Goal: Communication & Community: Connect with others

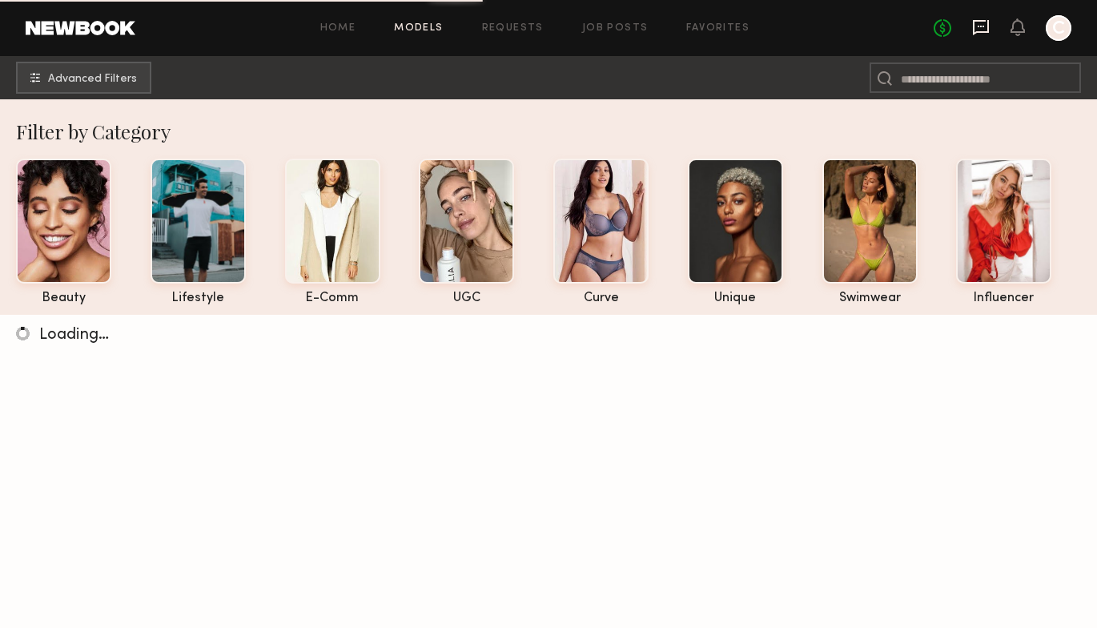
click at [980, 27] on icon at bounding box center [981, 27] width 18 height 18
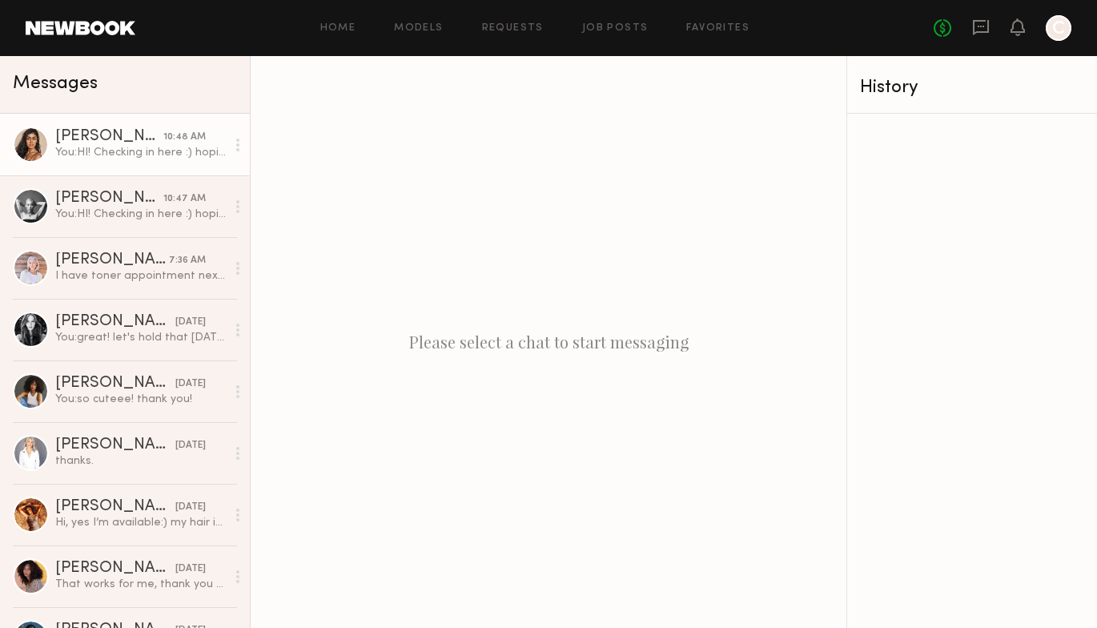
click at [190, 165] on link "[PERSON_NAME] 10:48 AM You: HI! Checking in here :) hoping to book models by [D…" at bounding box center [125, 145] width 250 height 62
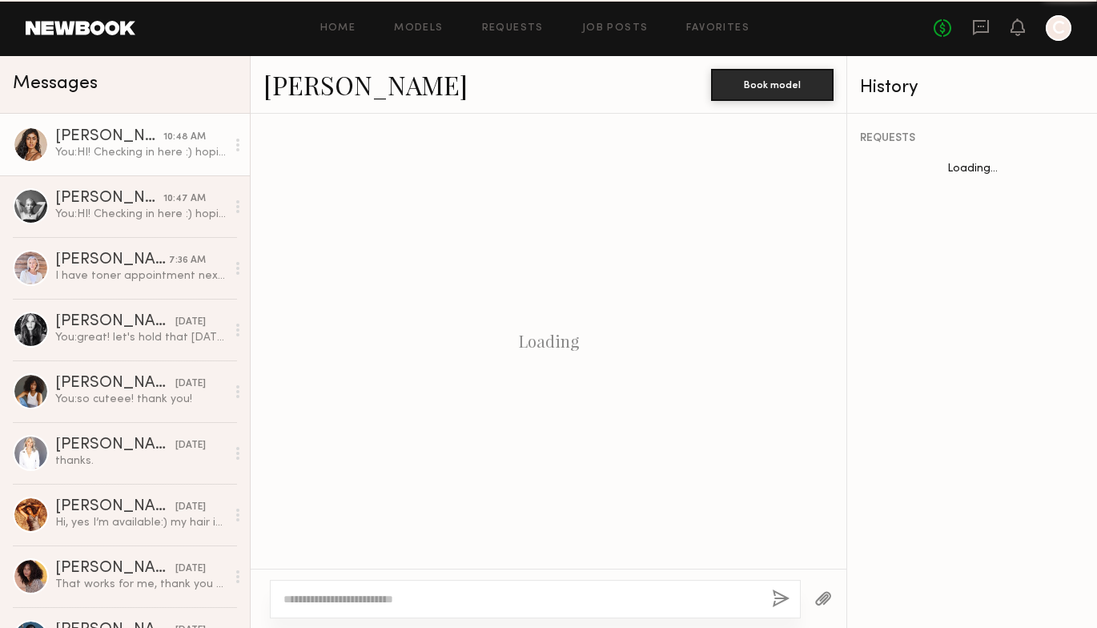
scroll to position [915, 0]
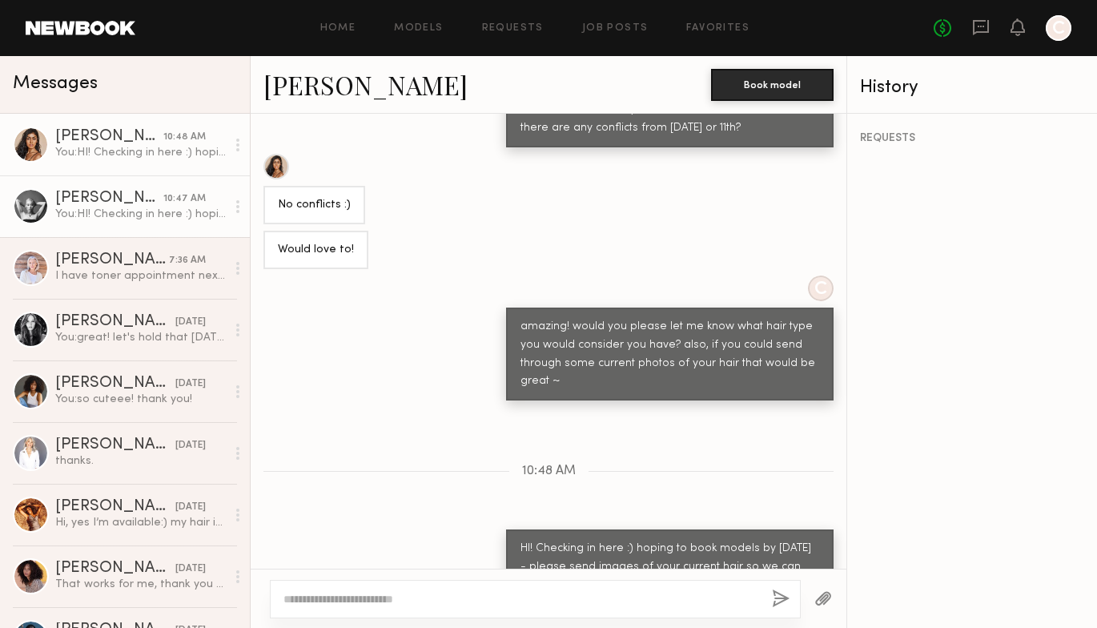
click at [193, 219] on div "You: HI! Checking in here :) hoping to book models by [DATE]" at bounding box center [140, 214] width 171 height 15
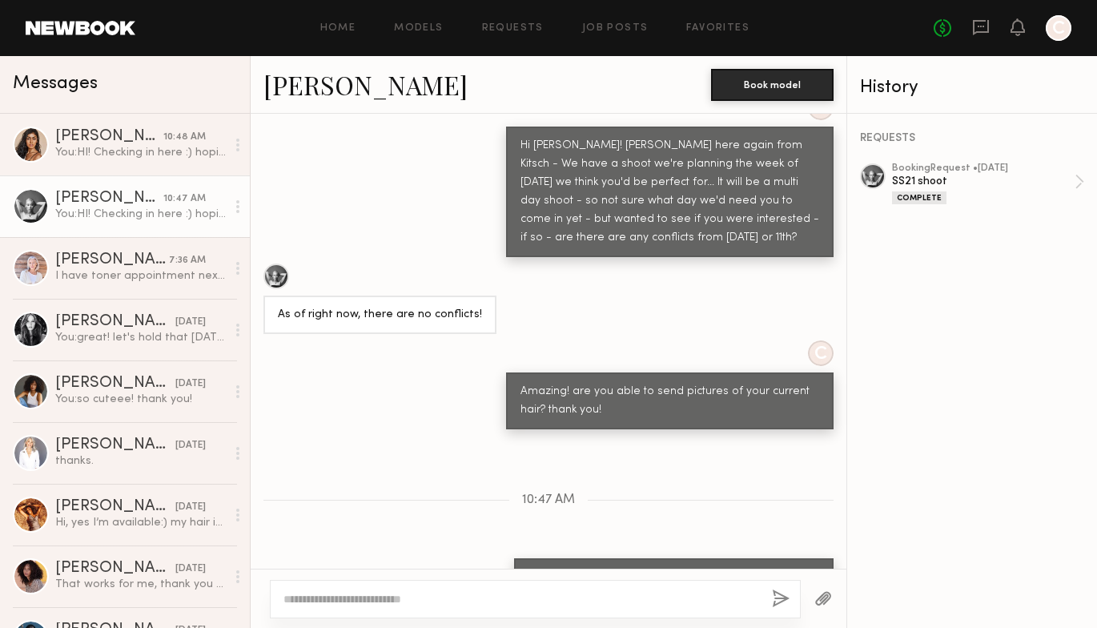
scroll to position [1610, 0]
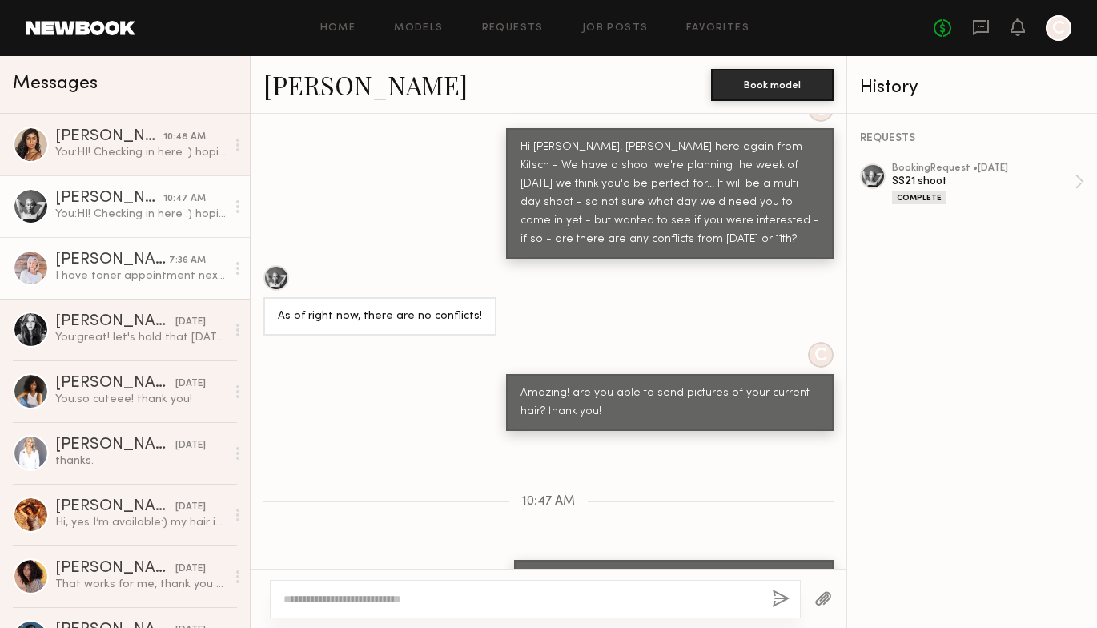
click at [183, 279] on div "I have toner appointment next week so will be greige It’s just past shoulder le…" at bounding box center [140, 275] width 171 height 15
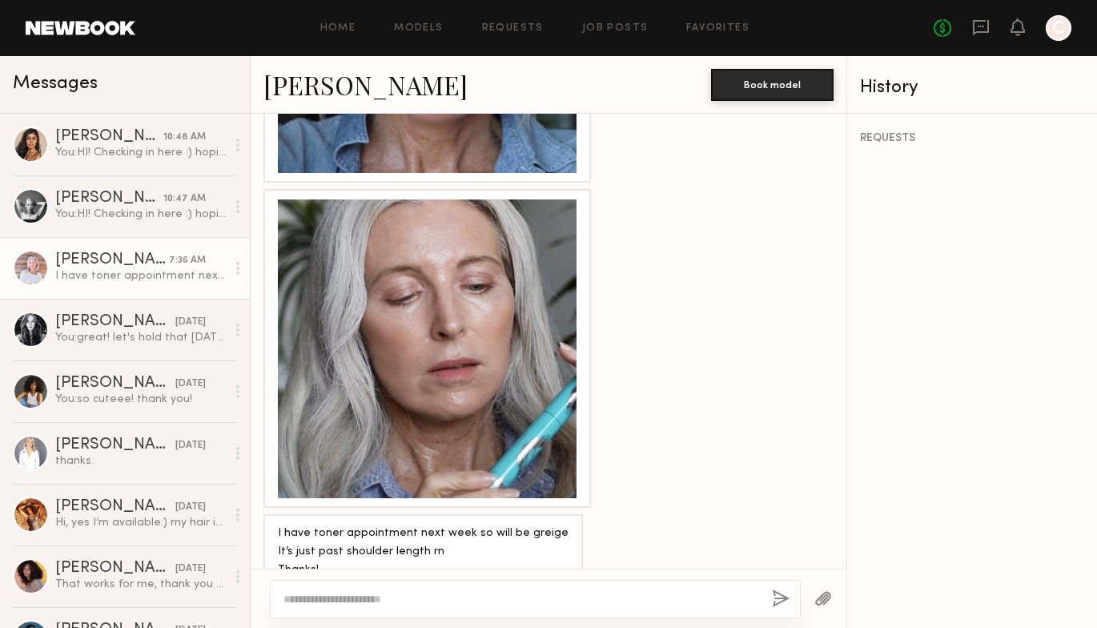
scroll to position [1571, 0]
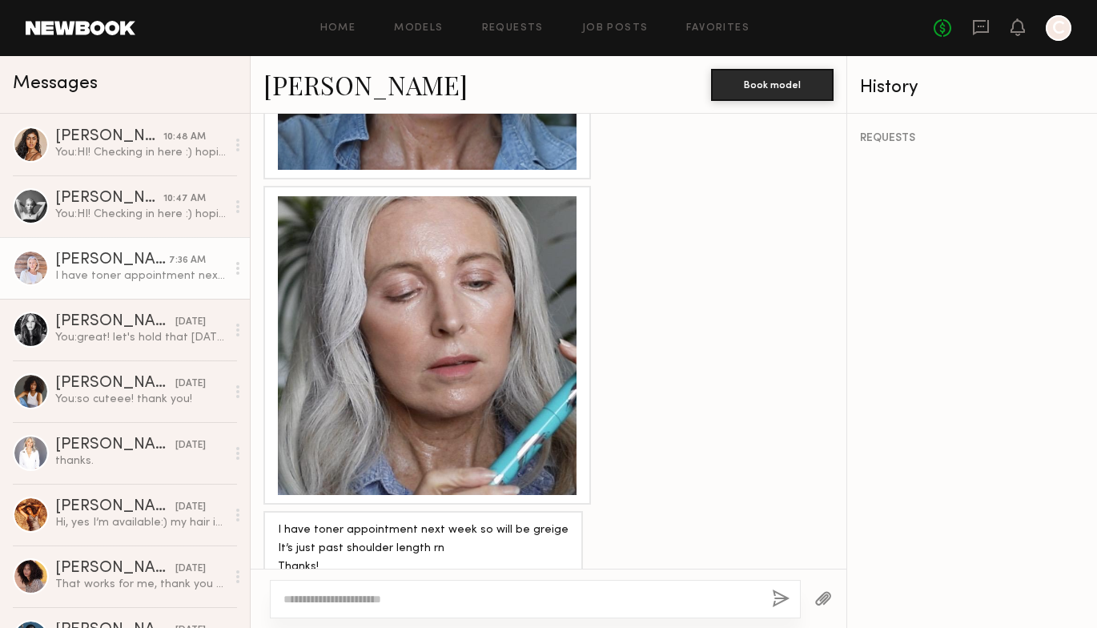
click at [358, 609] on div at bounding box center [535, 599] width 531 height 38
click at [367, 596] on textarea at bounding box center [521, 599] width 476 height 16
type textarea "**********"
click at [773, 598] on button "button" at bounding box center [781, 599] width 18 height 20
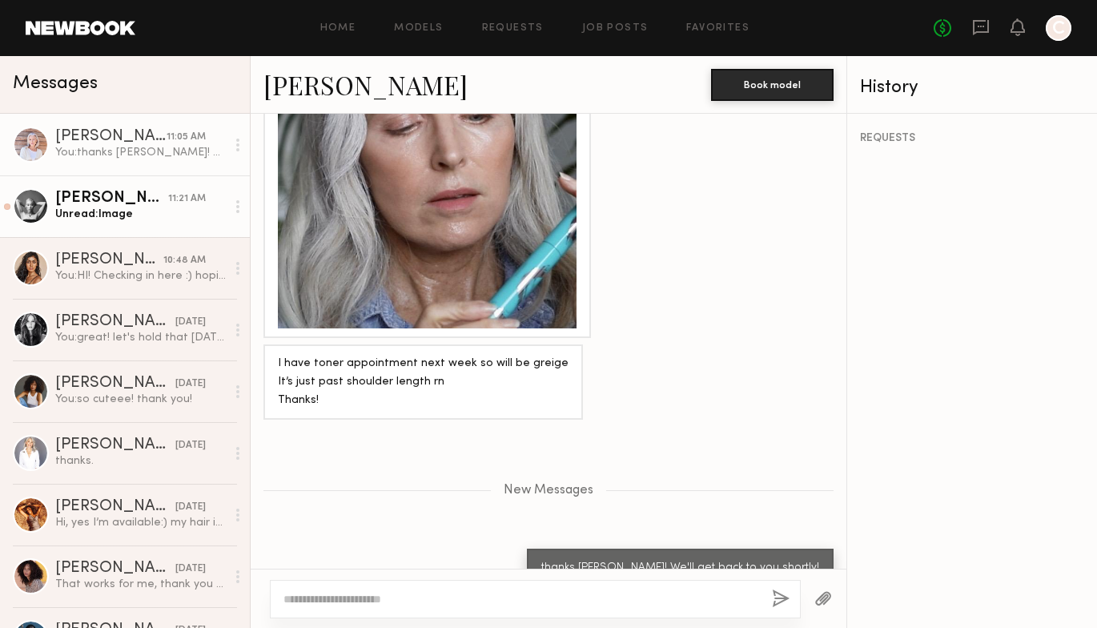
click at [179, 216] on div "Unread: Image" at bounding box center [140, 214] width 171 height 15
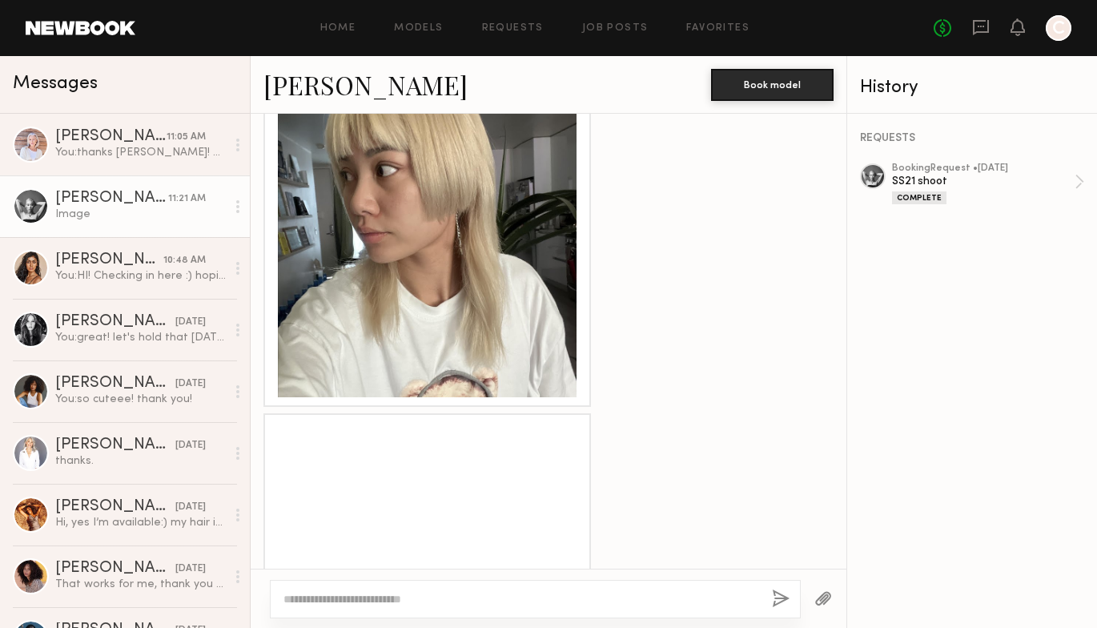
scroll to position [2083, 0]
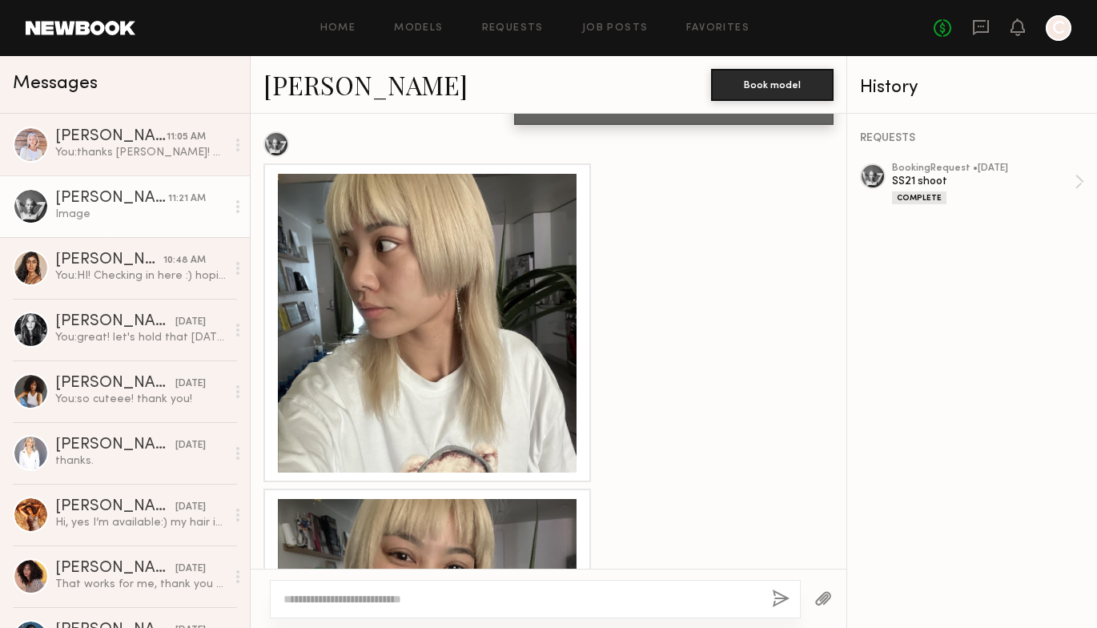
click at [431, 289] on div at bounding box center [427, 323] width 299 height 299
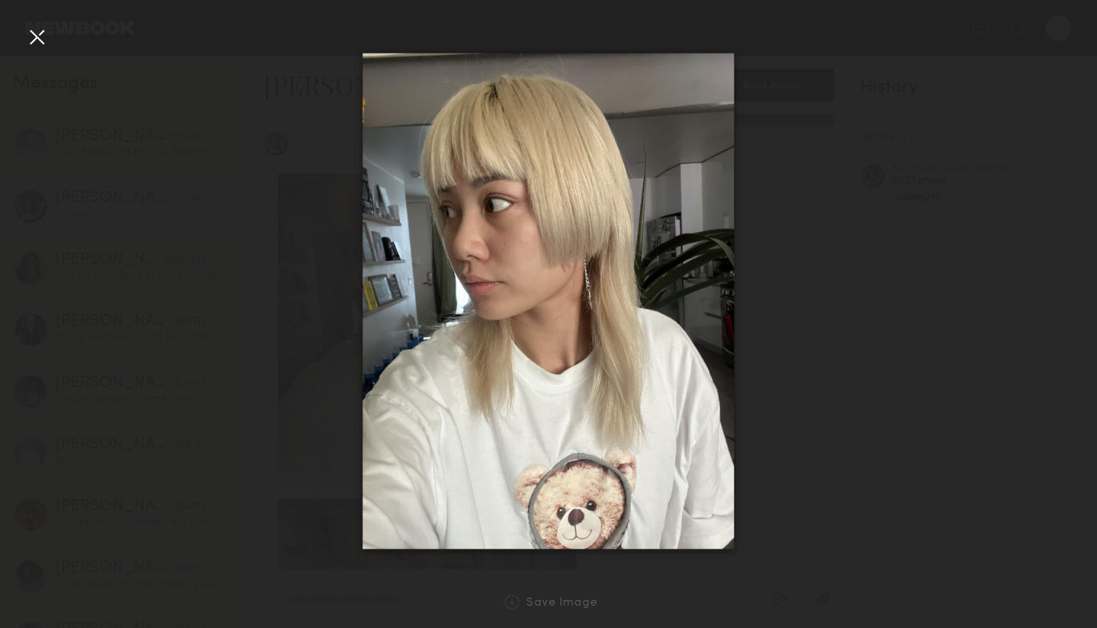
click at [26, 34] on div at bounding box center [37, 37] width 26 height 26
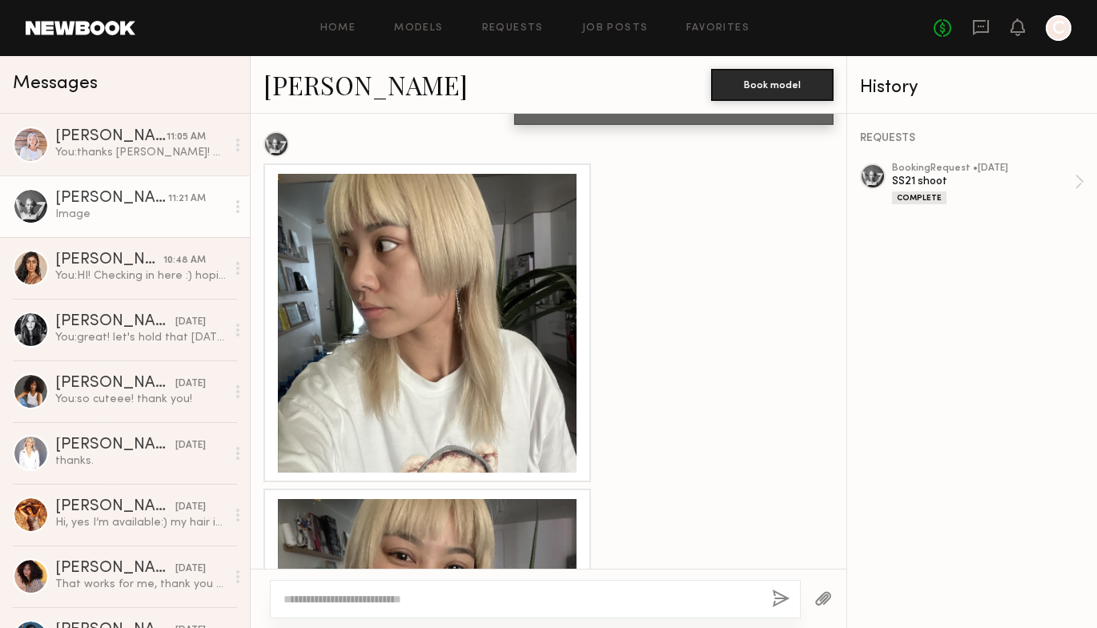
click at [187, 220] on div "Image" at bounding box center [140, 214] width 171 height 15
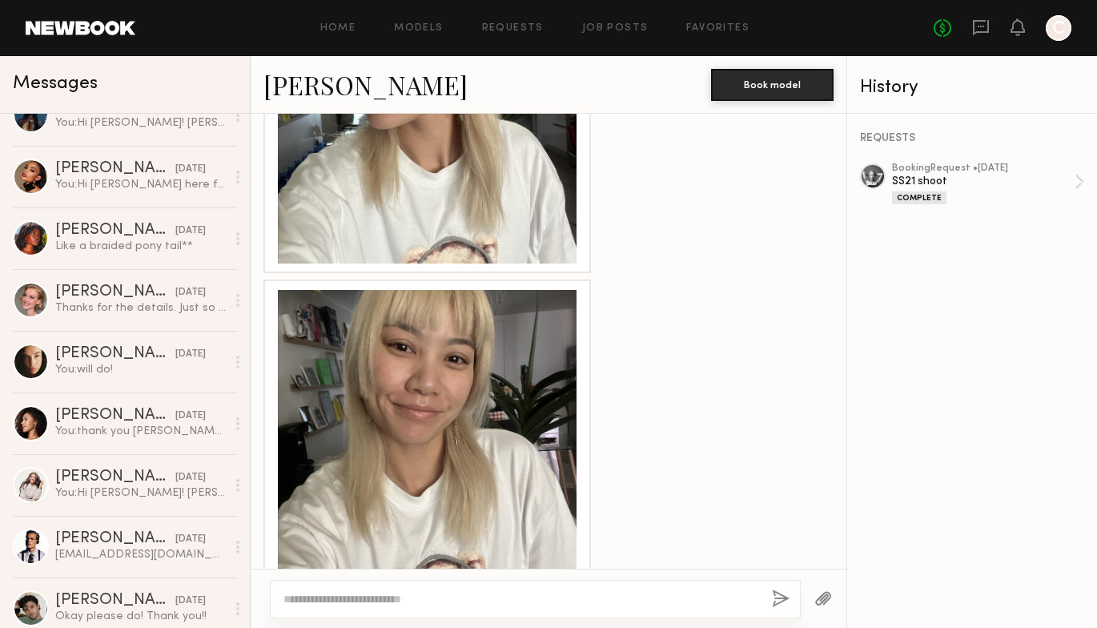
scroll to position [534, 0]
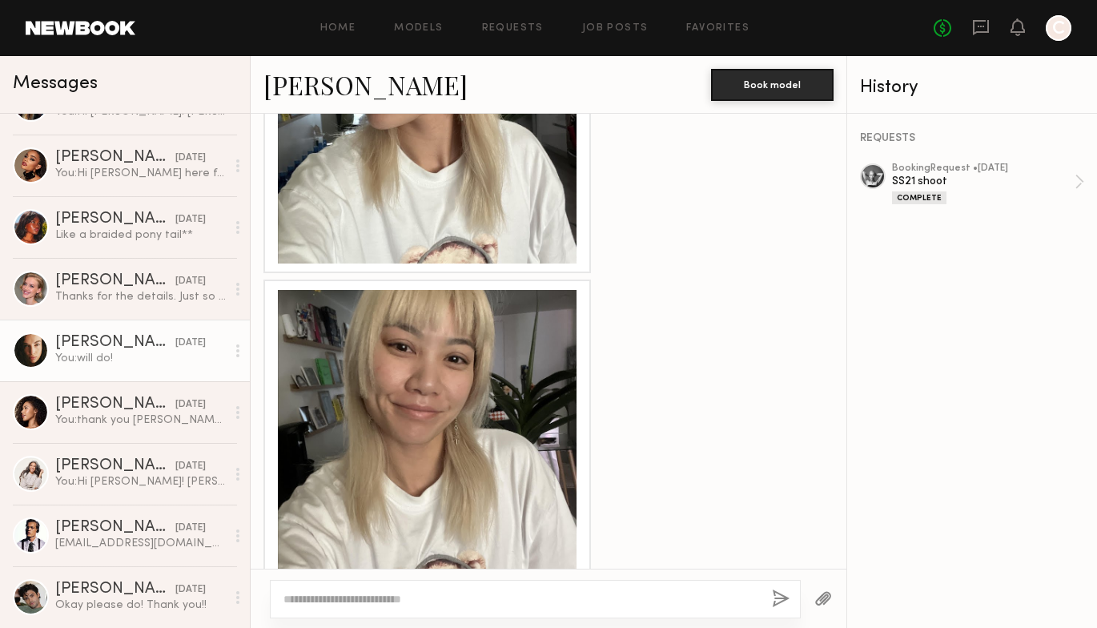
click at [150, 355] on div "You: will do!" at bounding box center [140, 358] width 171 height 15
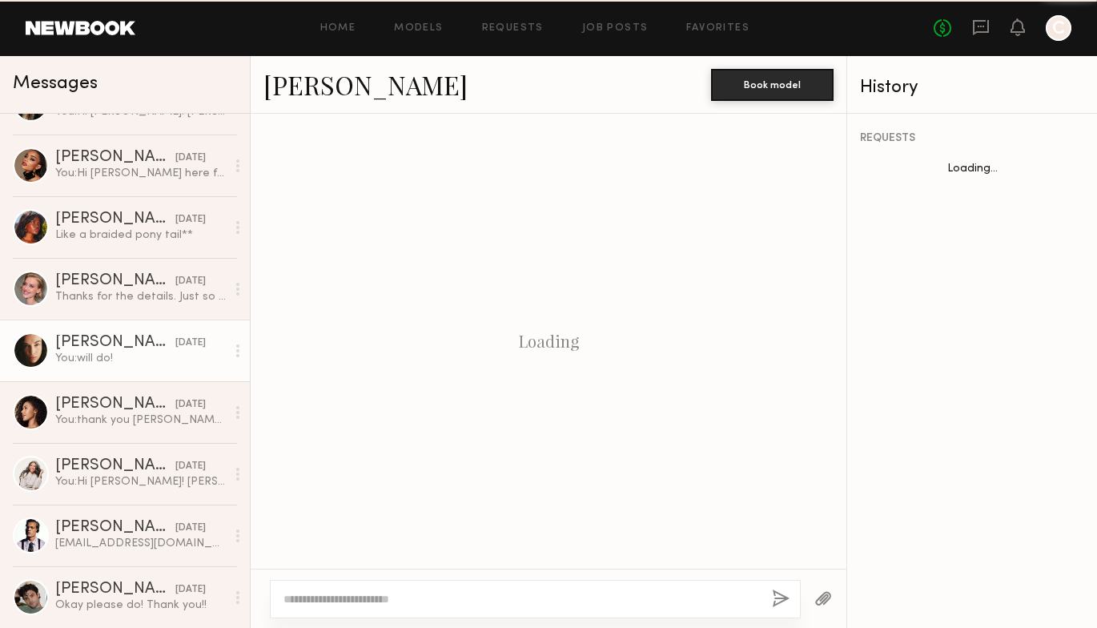
scroll to position [1022, 0]
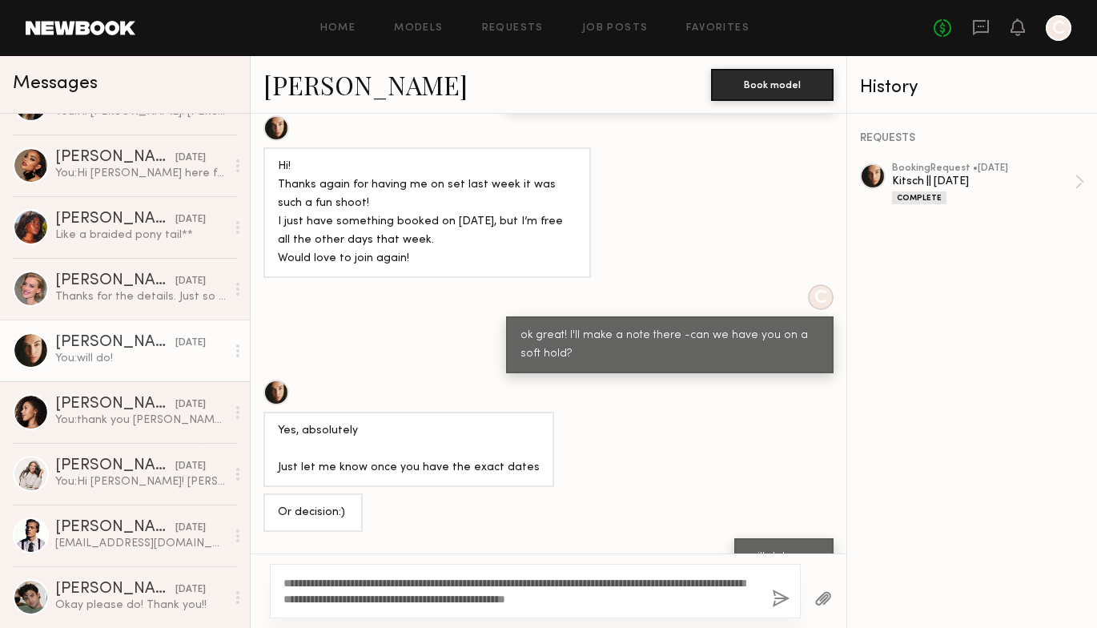
click at [681, 593] on textarea "**********" at bounding box center [521, 591] width 476 height 32
type textarea "**********"
click at [780, 602] on button "button" at bounding box center [781, 599] width 18 height 20
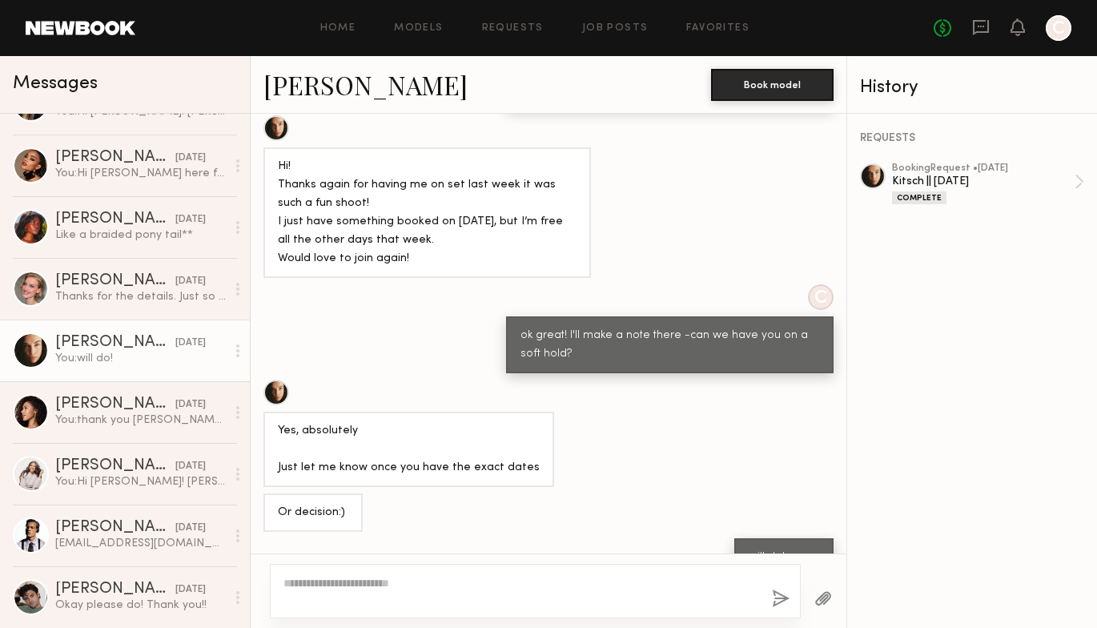
scroll to position [0, 0]
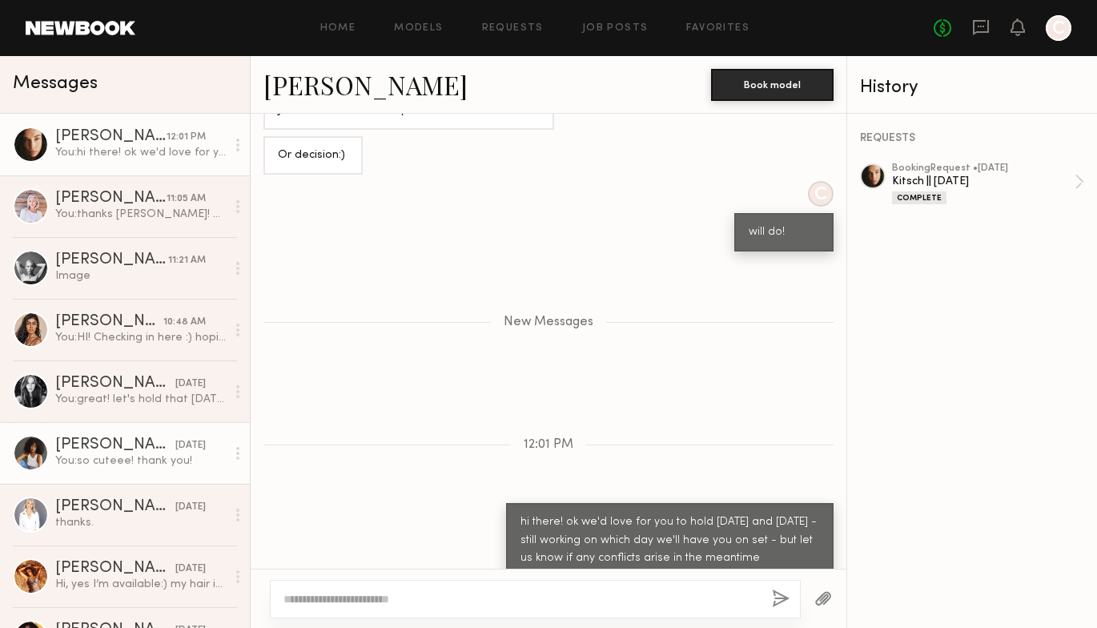
click at [198, 445] on div "[DATE]" at bounding box center [190, 445] width 30 height 15
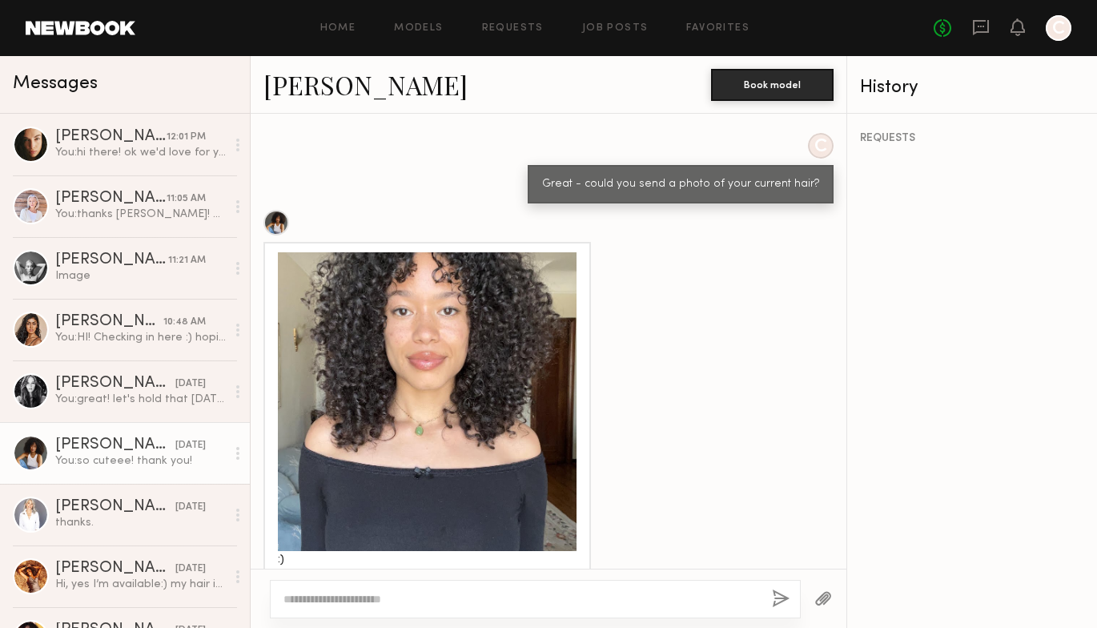
scroll to position [1191, 0]
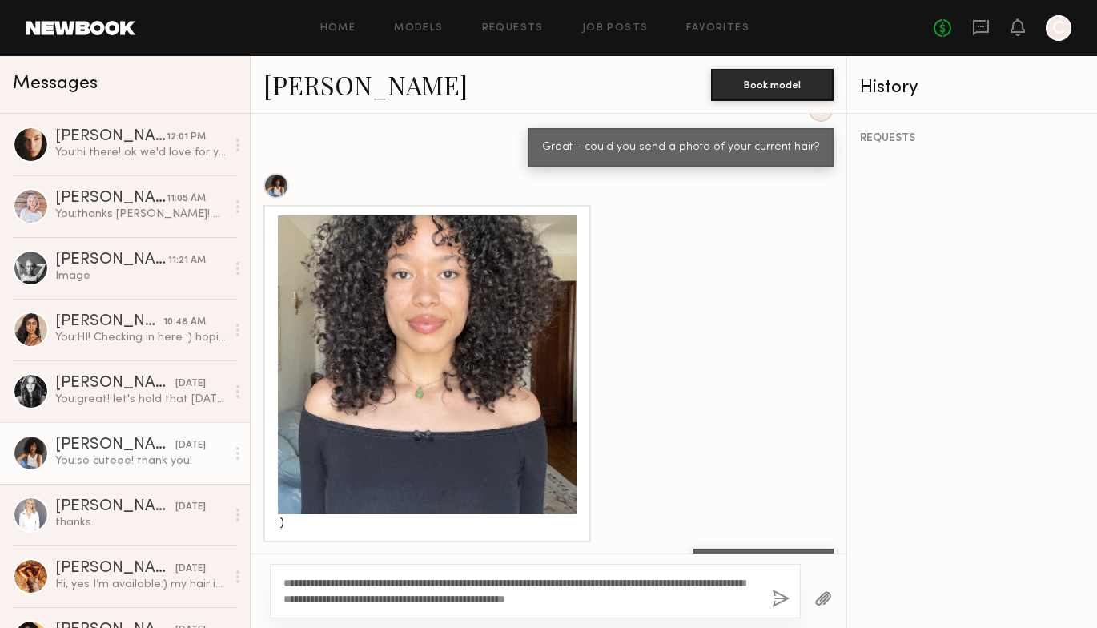
type textarea "**********"
click at [779, 607] on button "button" at bounding box center [781, 599] width 18 height 20
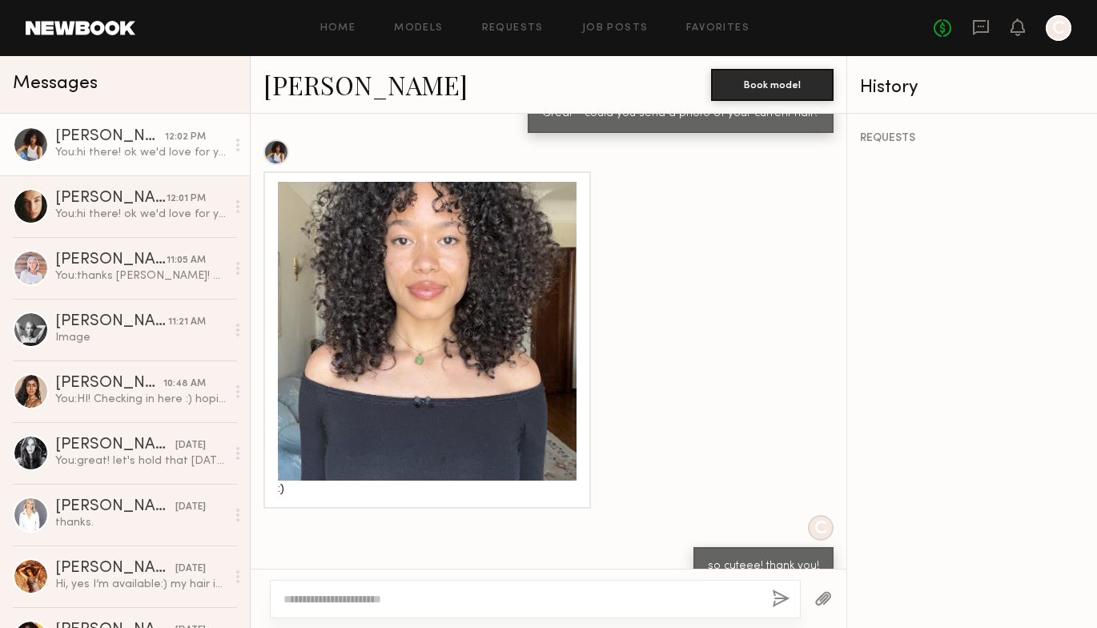
scroll to position [1177, 0]
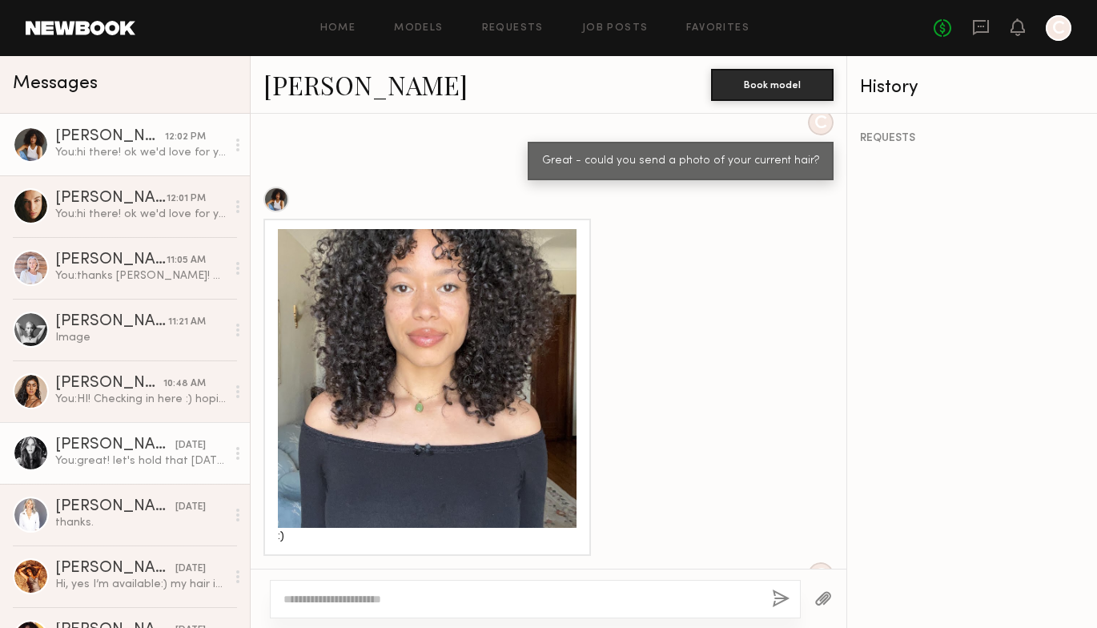
click at [94, 466] on div "You: great! let's hold that wednesday then!" at bounding box center [140, 460] width 171 height 15
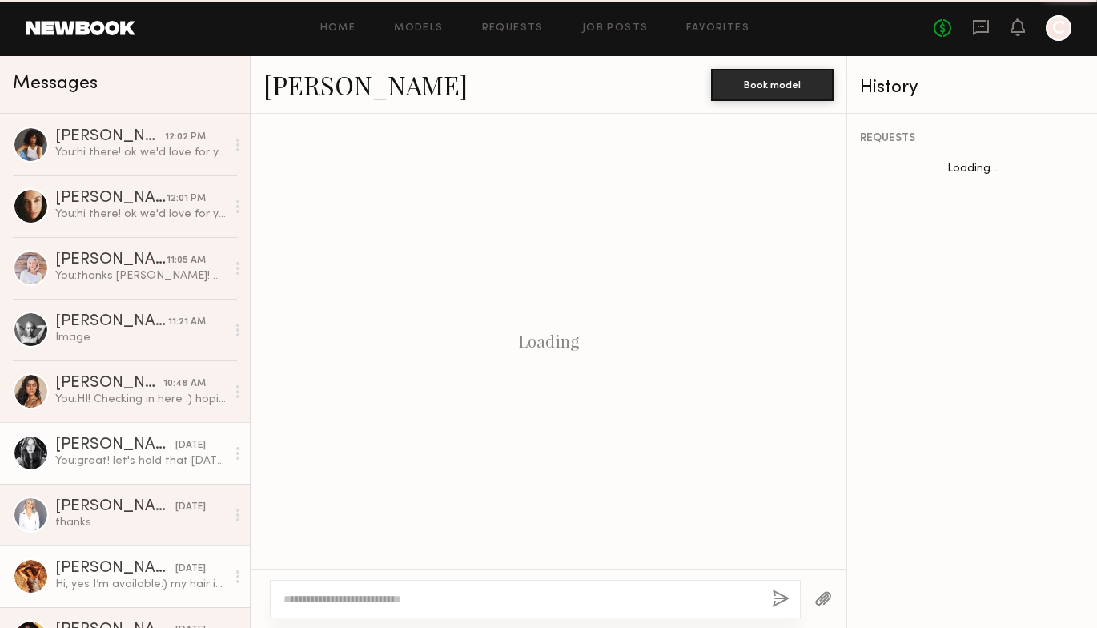
scroll to position [1172, 0]
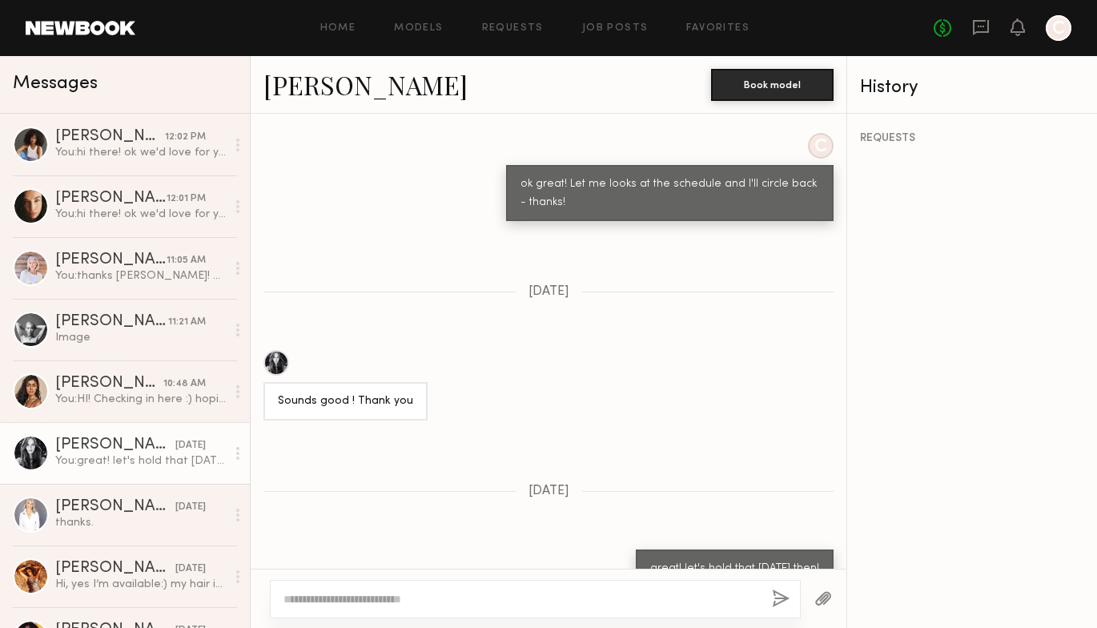
click at [342, 608] on div at bounding box center [535, 599] width 531 height 38
click at [477, 591] on textarea at bounding box center [521, 599] width 476 height 16
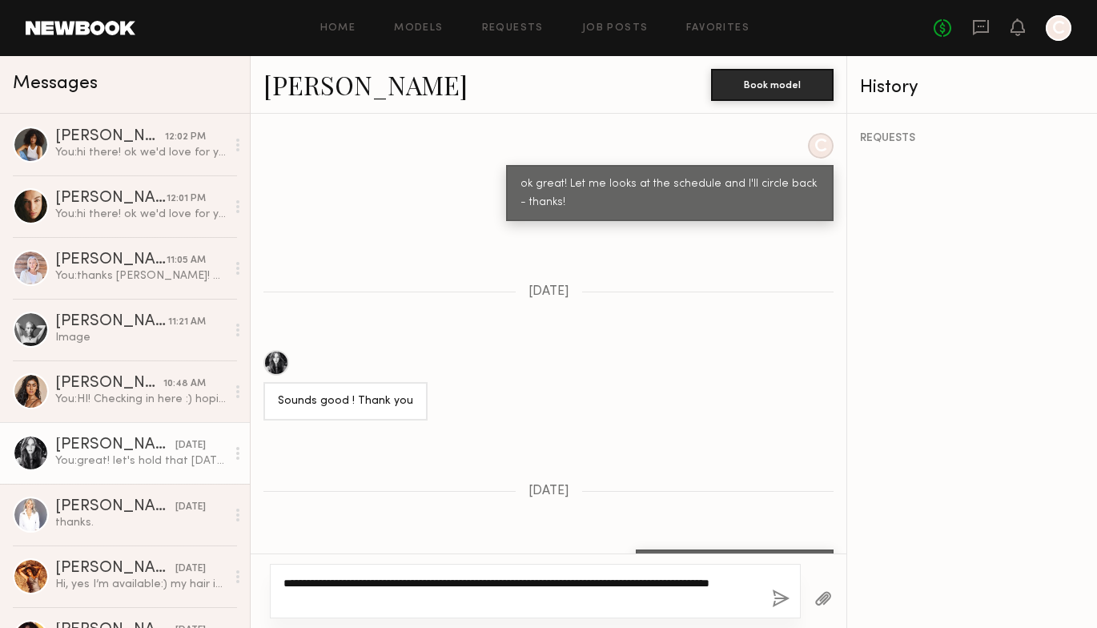
type textarea "**********"
click at [781, 599] on button "button" at bounding box center [781, 599] width 18 height 20
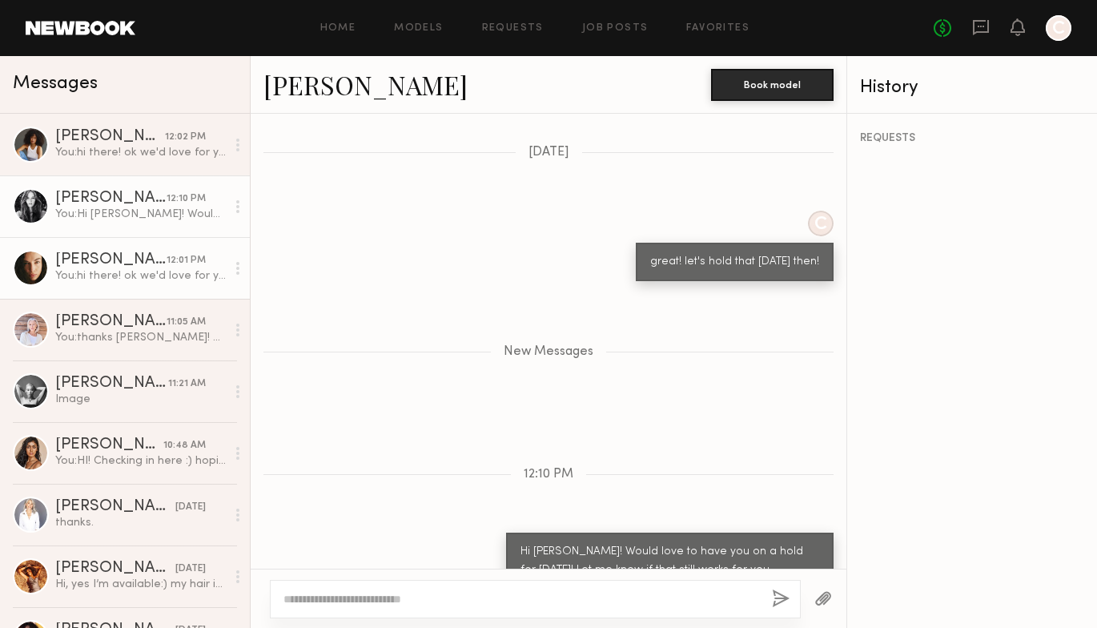
click at [174, 275] on div "You: hi there! ok we'd love for you to hold September 10th and 11th - still wor…" at bounding box center [140, 275] width 171 height 15
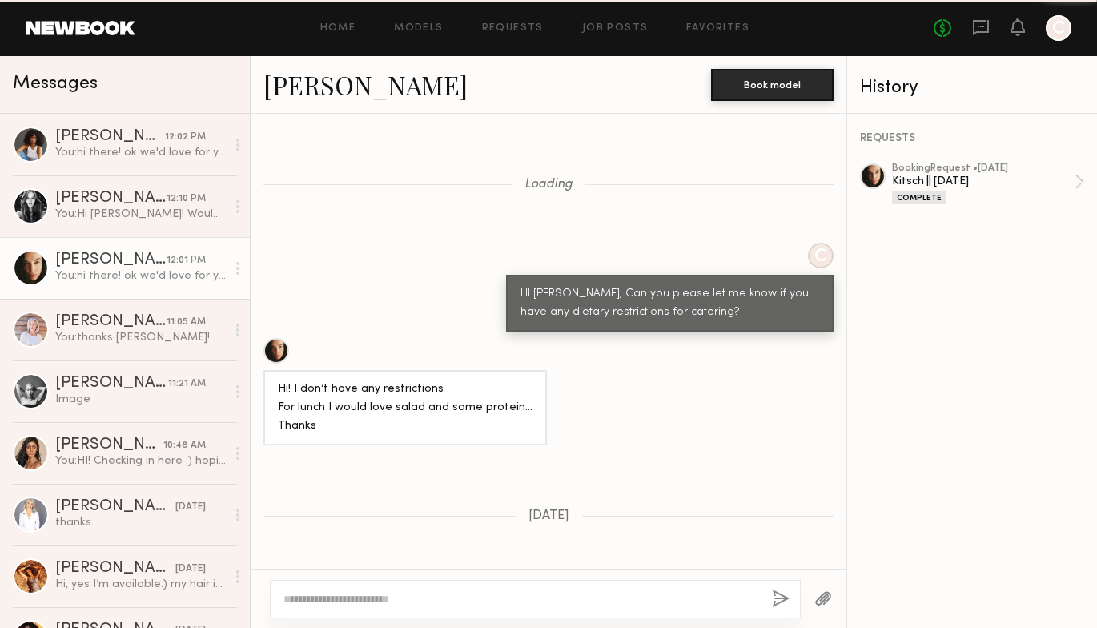
scroll to position [1257, 0]
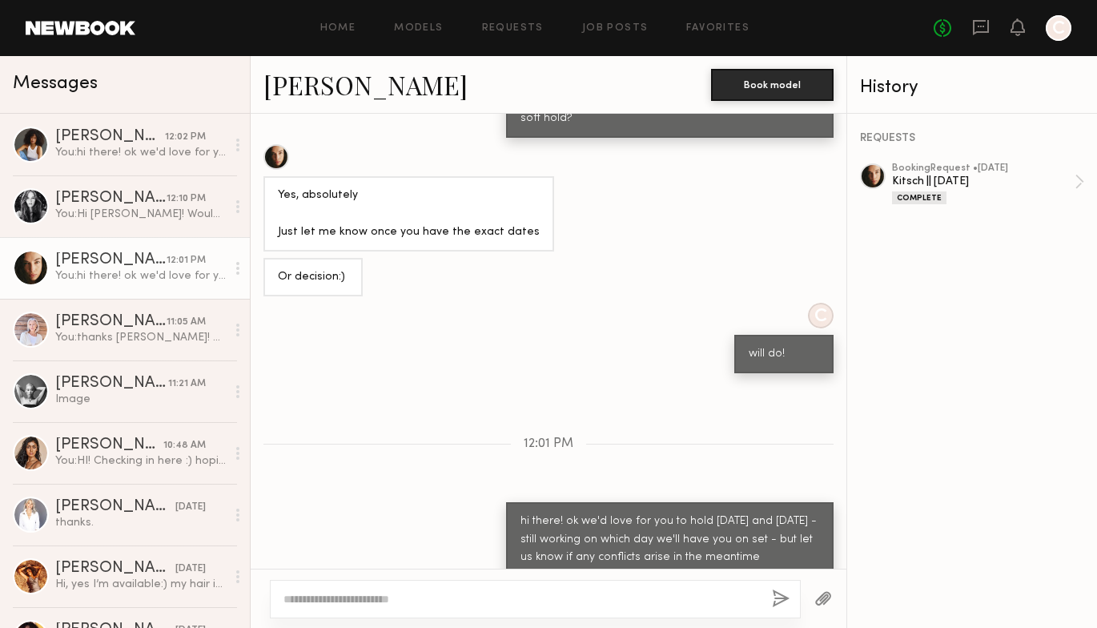
click at [322, 88] on link "[PERSON_NAME]" at bounding box center [365, 84] width 204 height 34
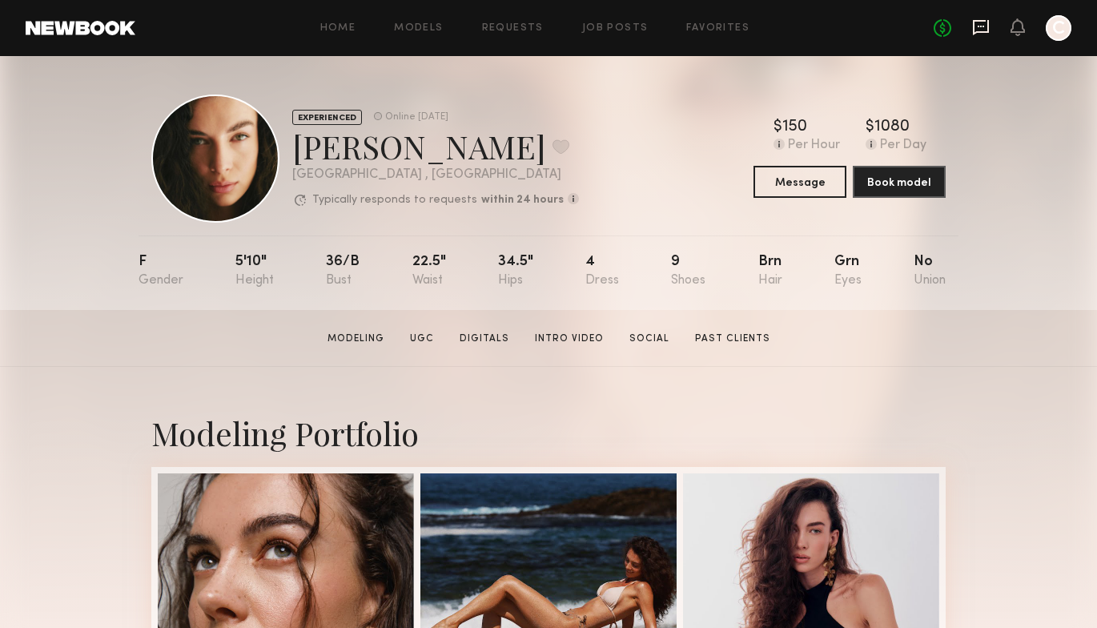
click at [980, 21] on icon at bounding box center [981, 27] width 16 height 15
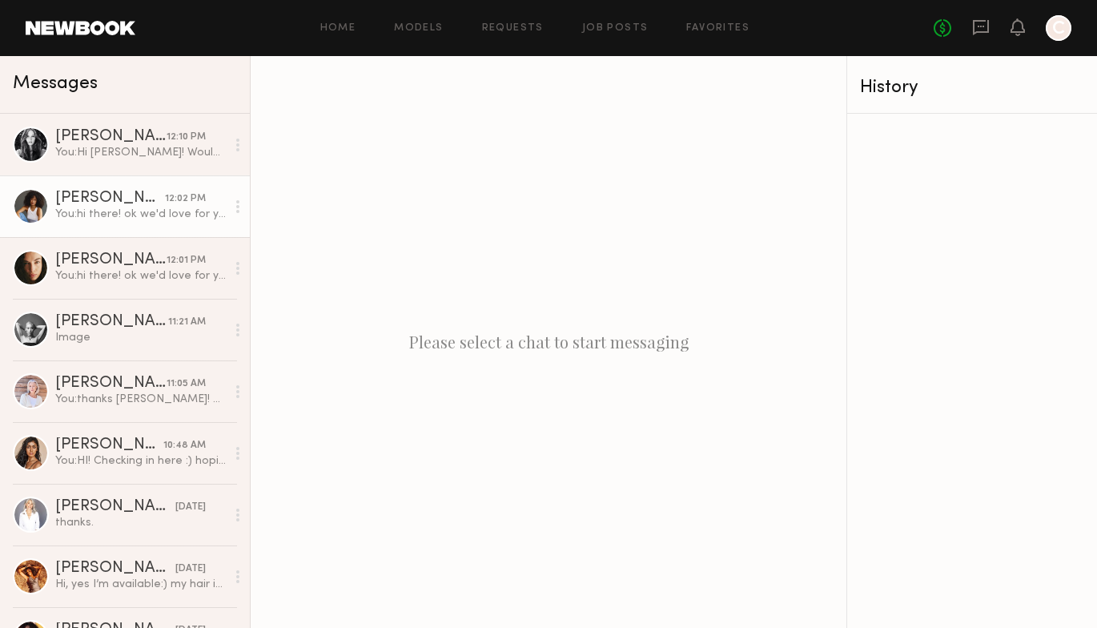
click at [191, 220] on div "You: hi there! ok we'd love for you to hold [DATE] and [DATE] - still working o…" at bounding box center [140, 214] width 171 height 15
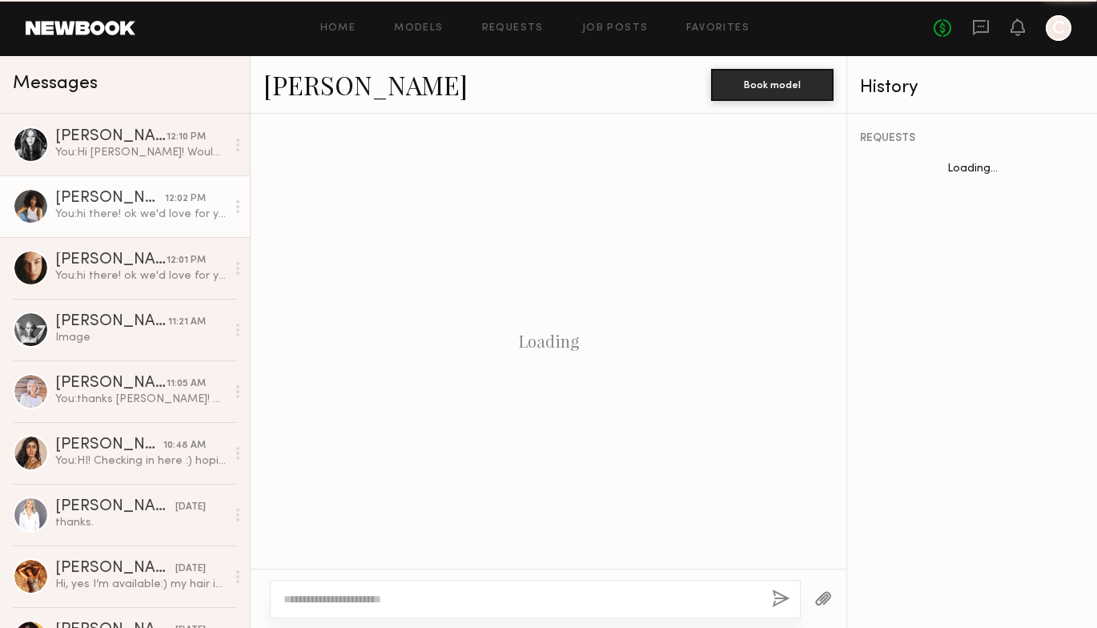
scroll to position [1426, 0]
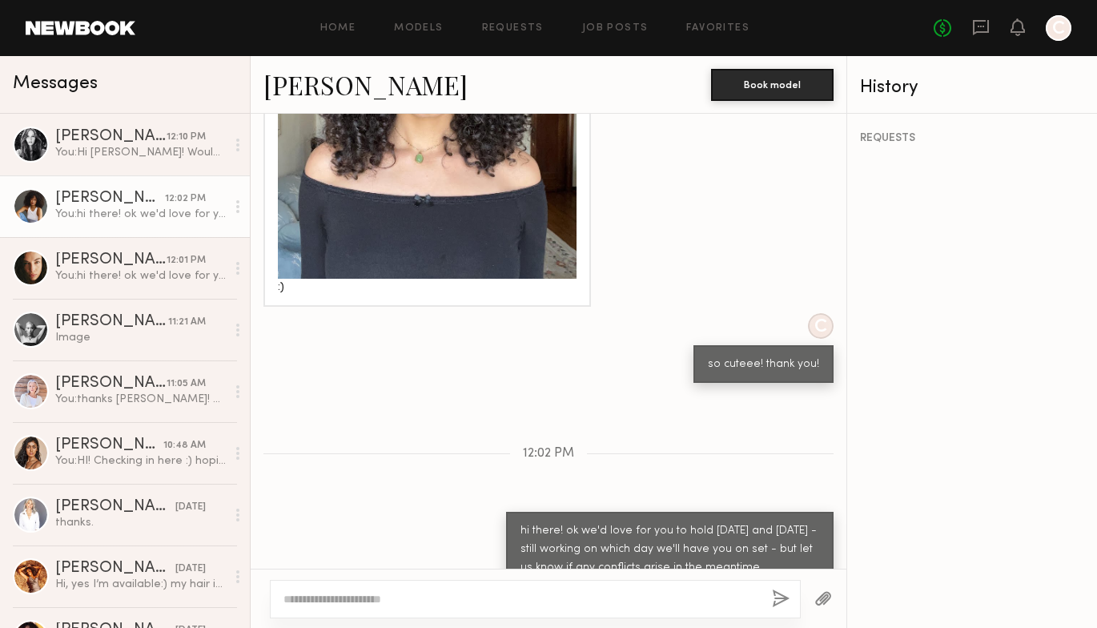
click at [327, 86] on link "[PERSON_NAME]" at bounding box center [365, 84] width 204 height 34
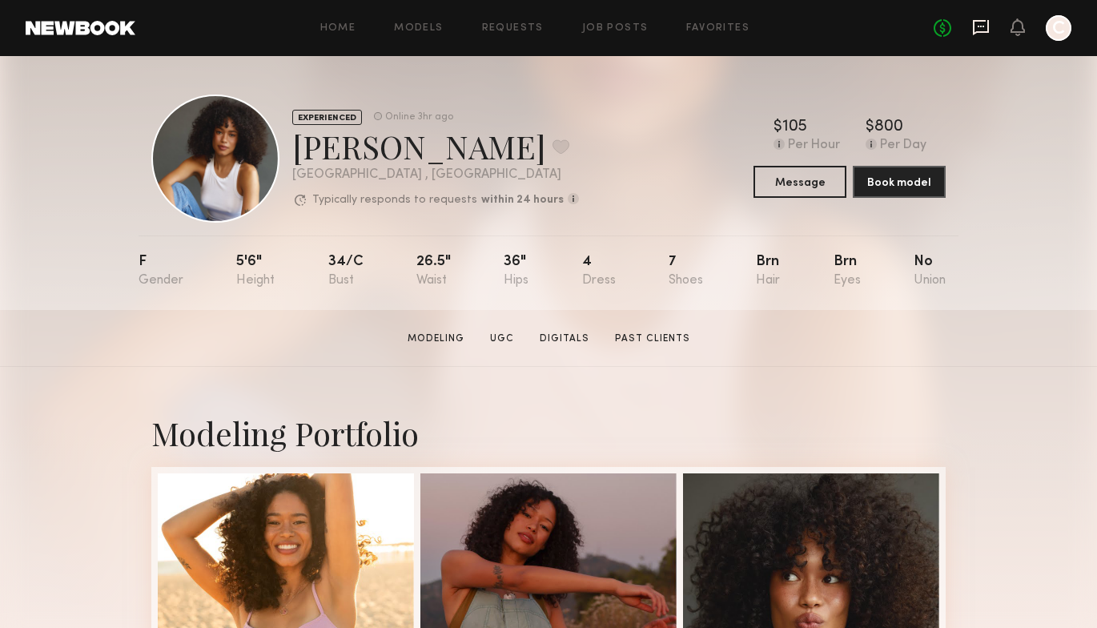
click at [974, 35] on icon at bounding box center [981, 27] width 18 height 18
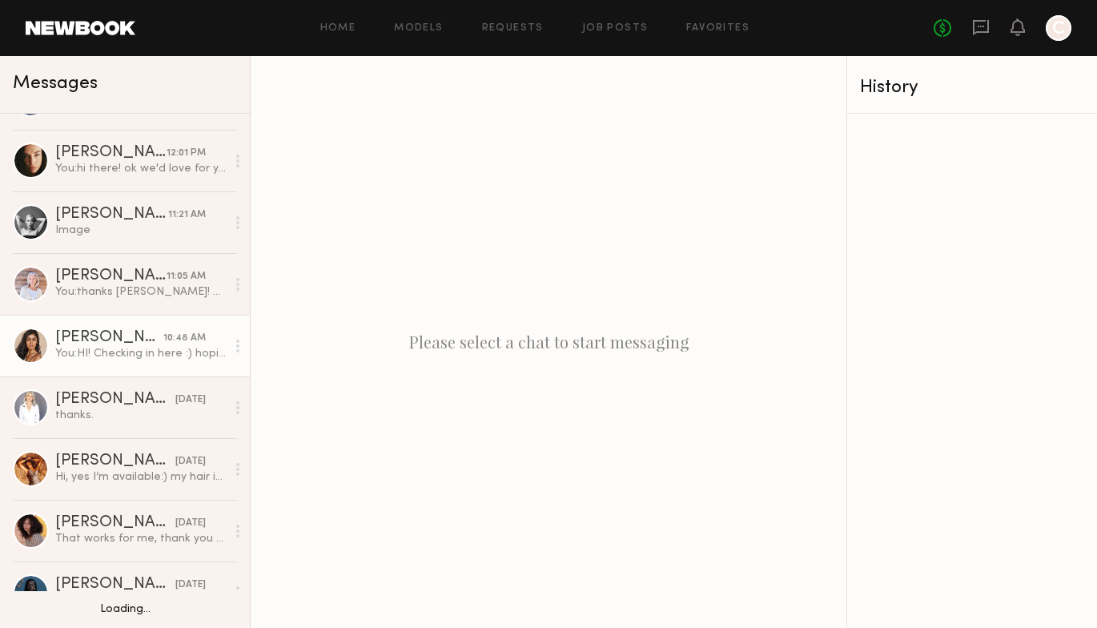
scroll to position [111, 0]
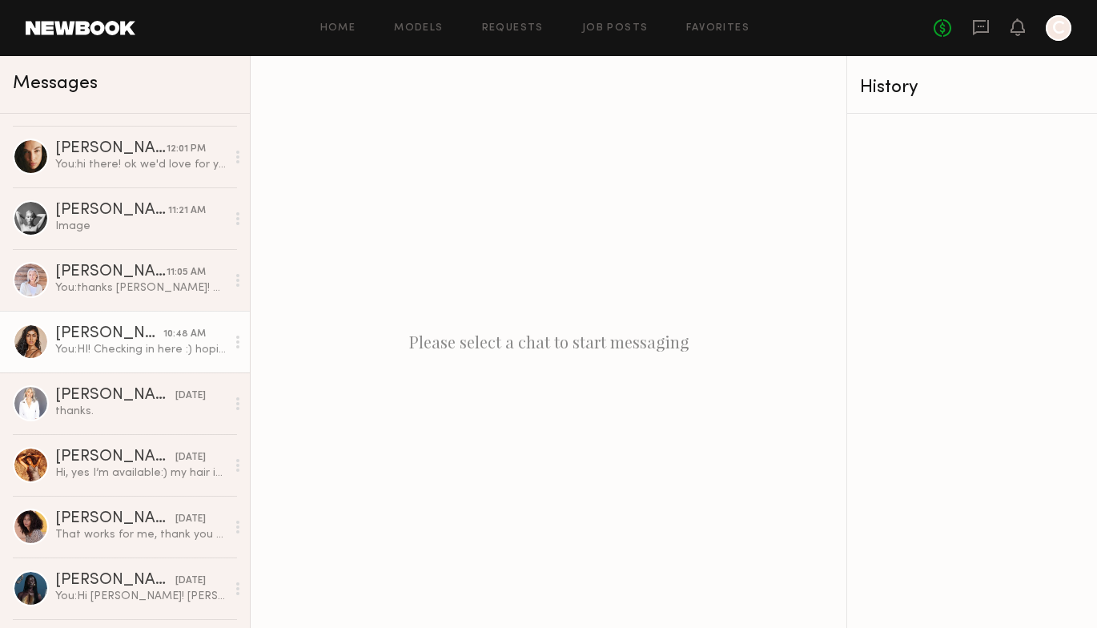
click at [175, 455] on div "[DATE]" at bounding box center [190, 457] width 30 height 15
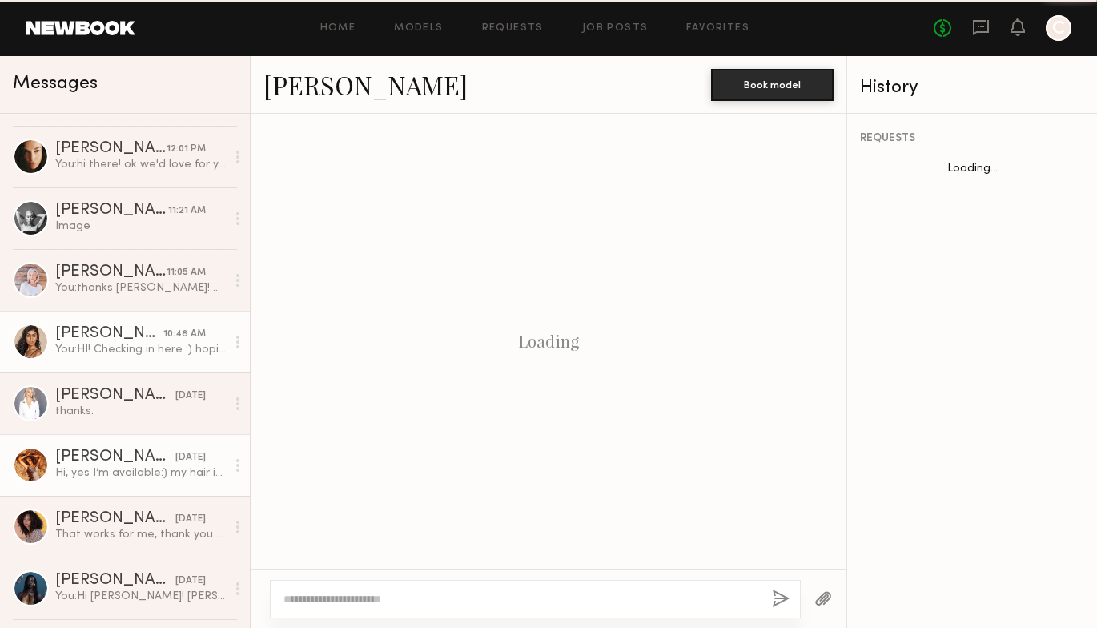
scroll to position [1680, 0]
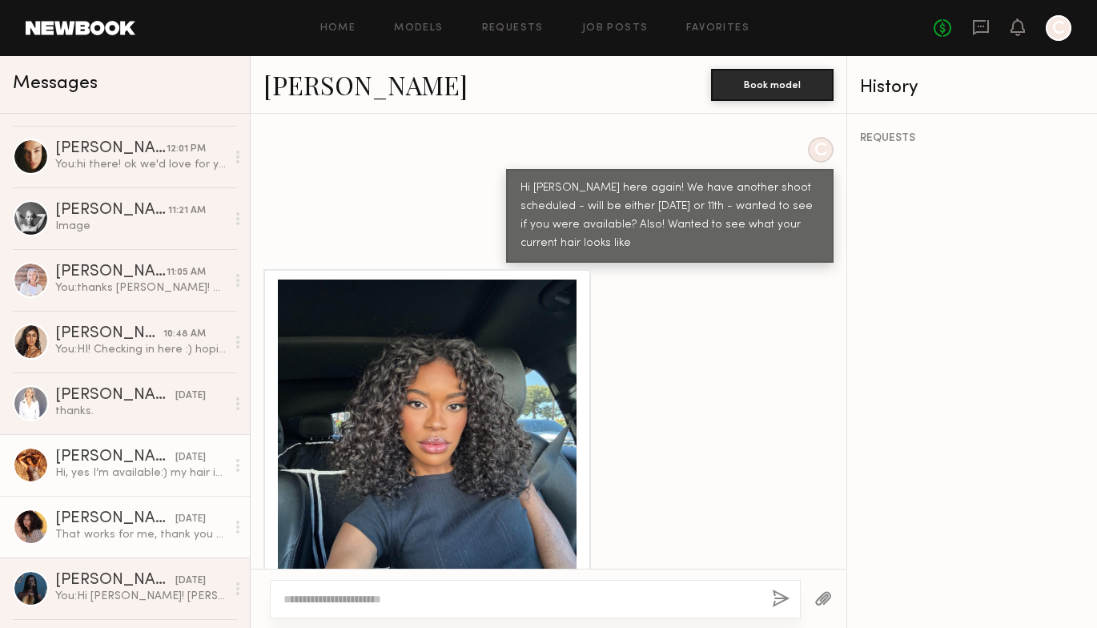
click at [150, 516] on div "[PERSON_NAME]" at bounding box center [115, 519] width 120 height 16
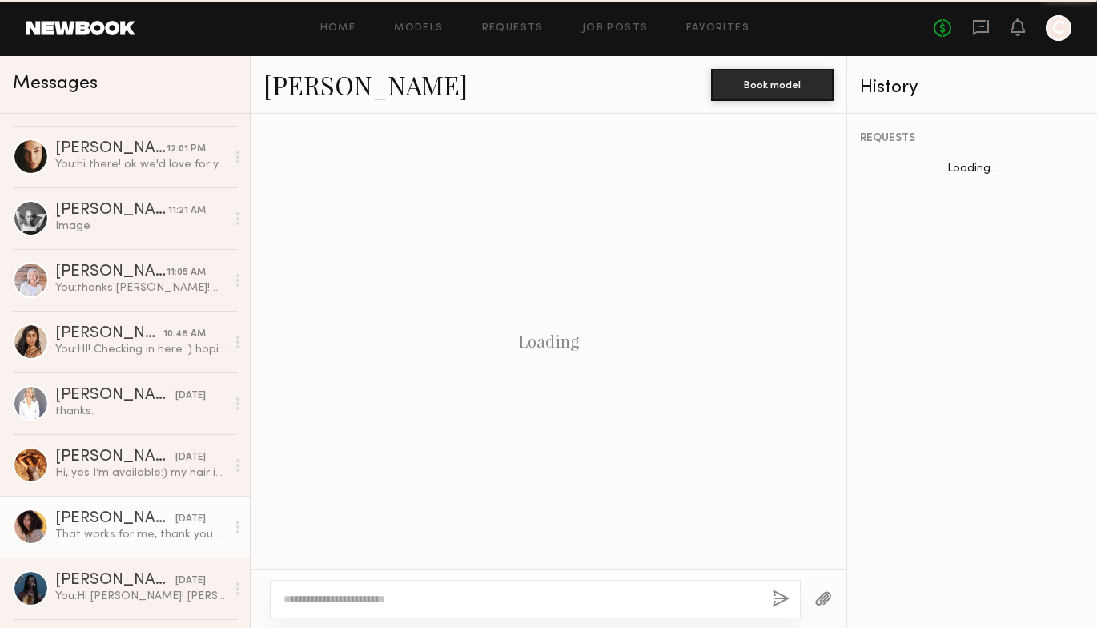
scroll to position [720, 0]
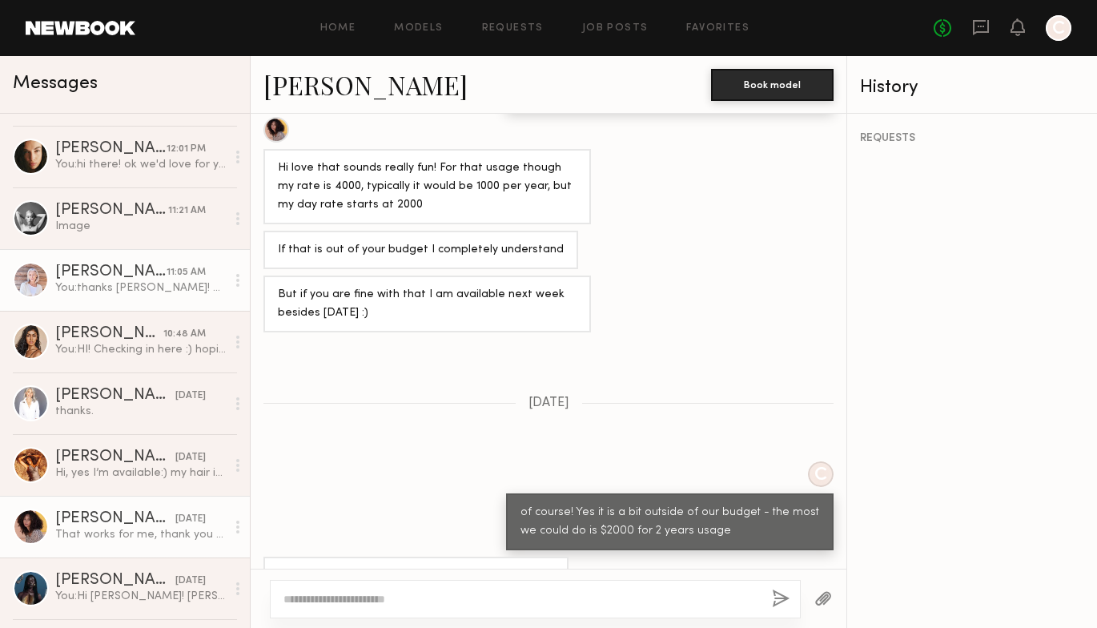
click at [195, 273] on div "11:05 AM" at bounding box center [186, 272] width 39 height 15
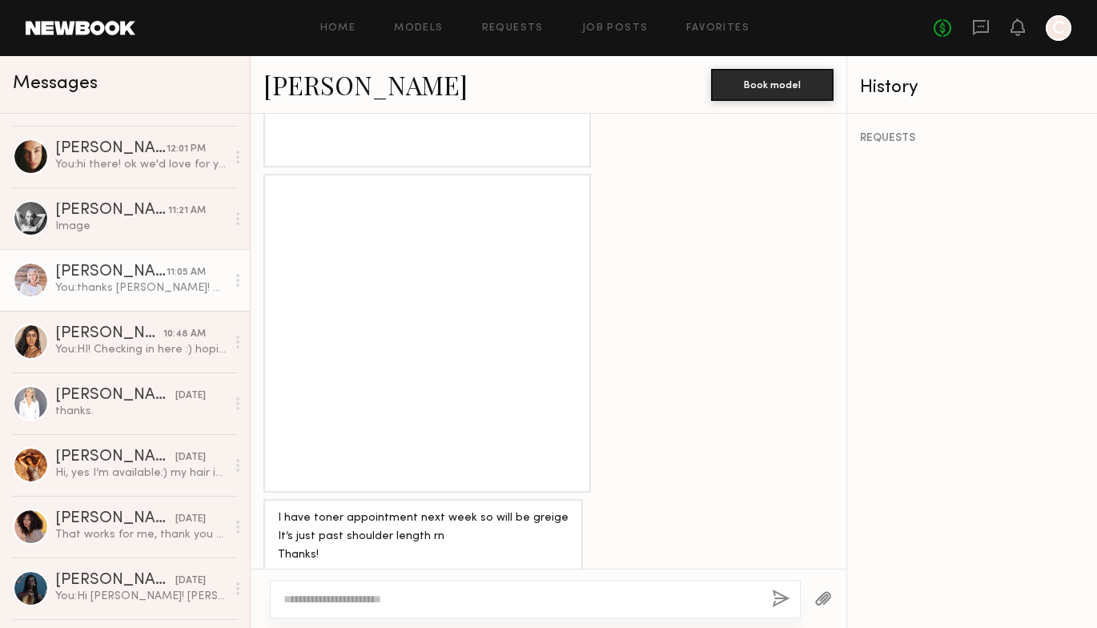
scroll to position [1616, 0]
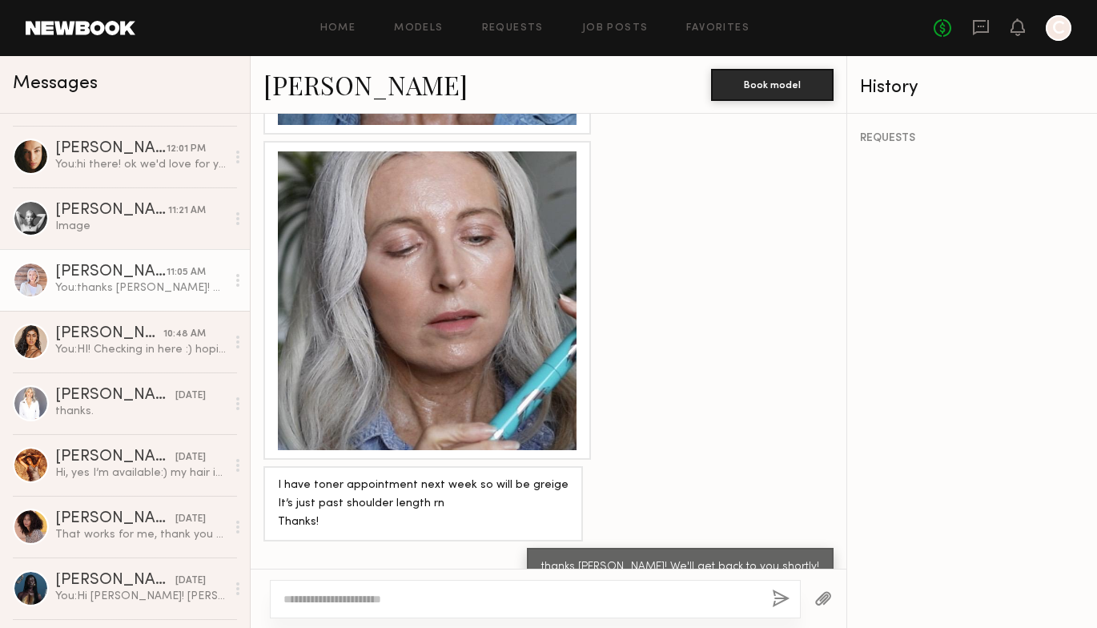
click at [310, 83] on link "[PERSON_NAME]" at bounding box center [365, 84] width 204 height 34
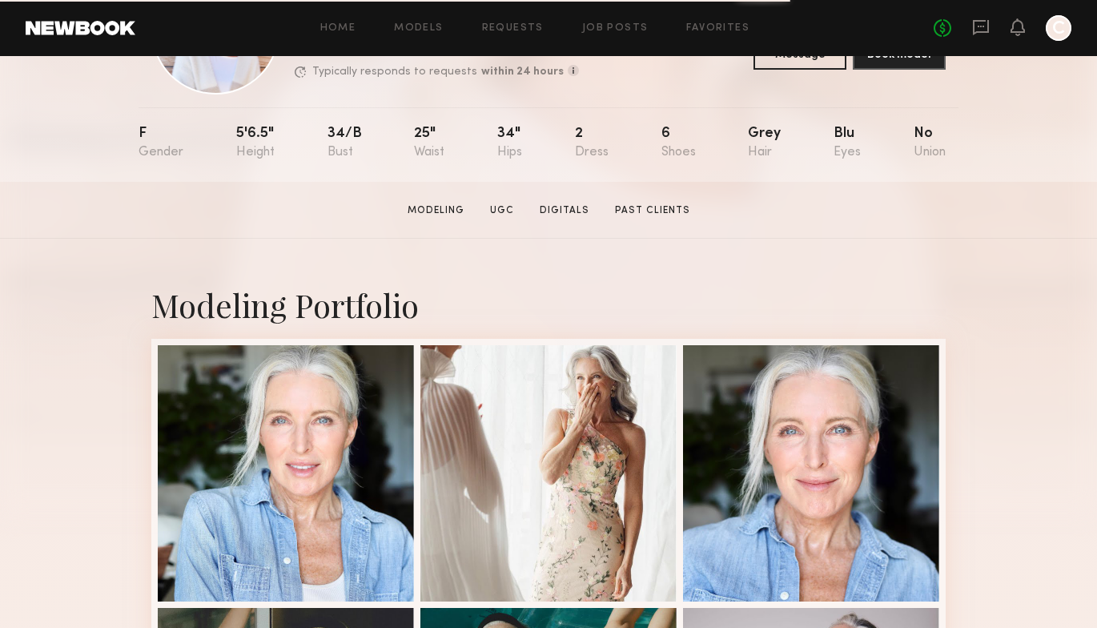
scroll to position [160, 0]
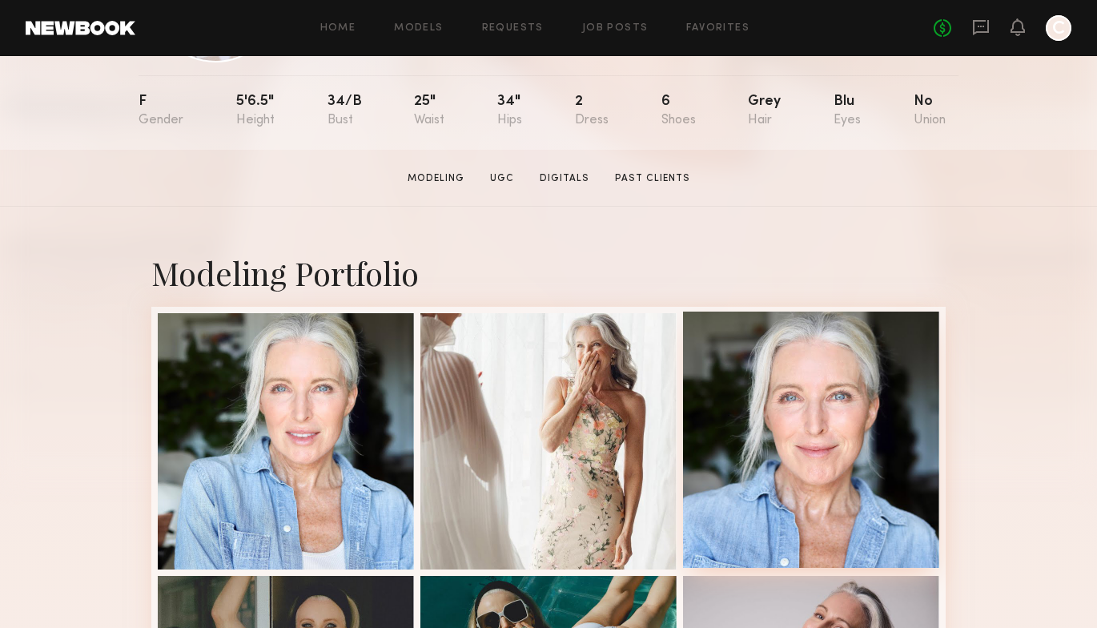
click at [769, 418] on div at bounding box center [811, 439] width 256 height 256
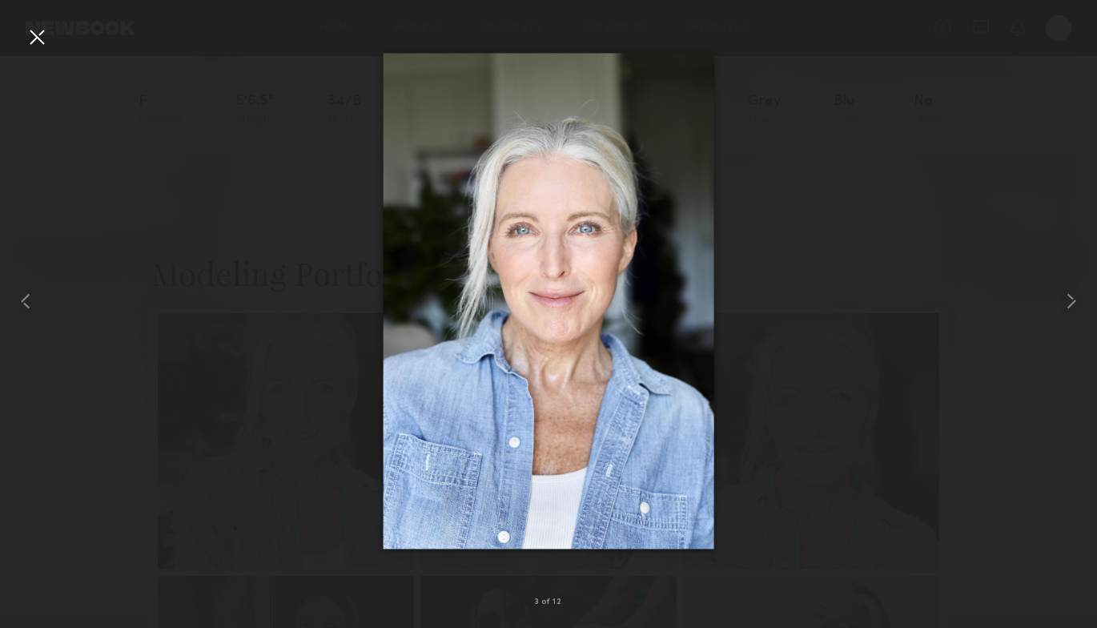
click at [26, 42] on div at bounding box center [37, 37] width 26 height 26
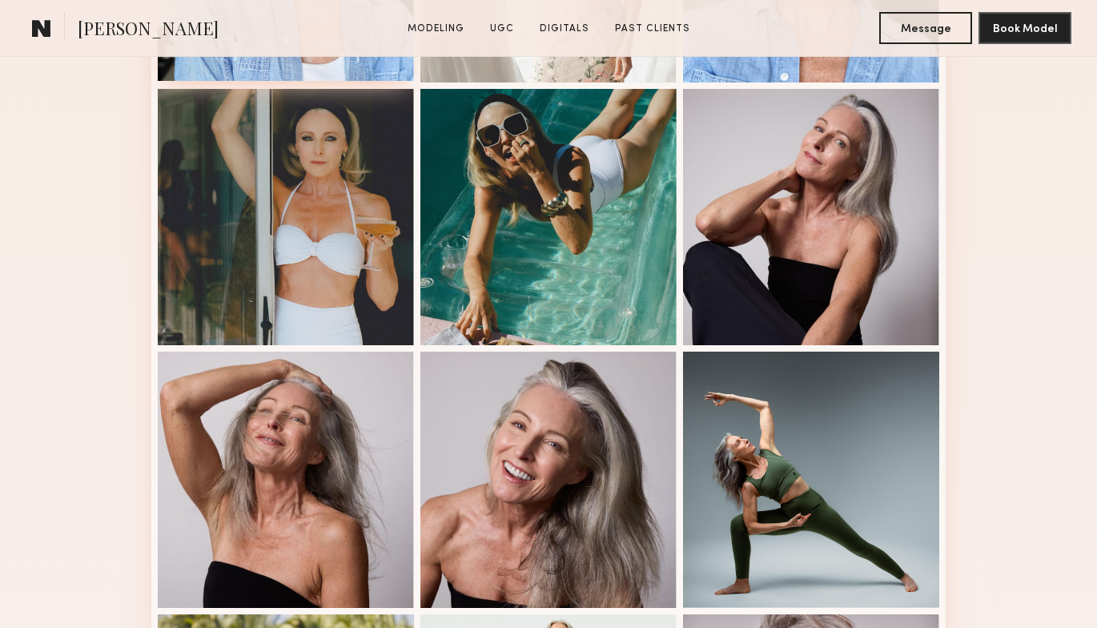
scroll to position [686, 0]
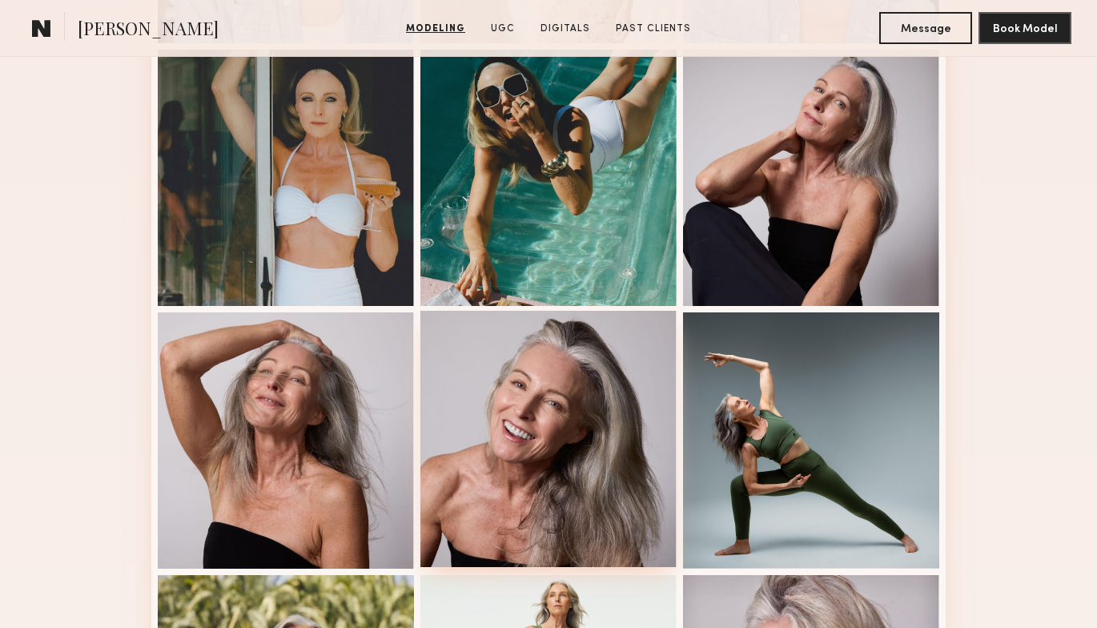
click at [512, 414] on div at bounding box center [548, 439] width 256 height 256
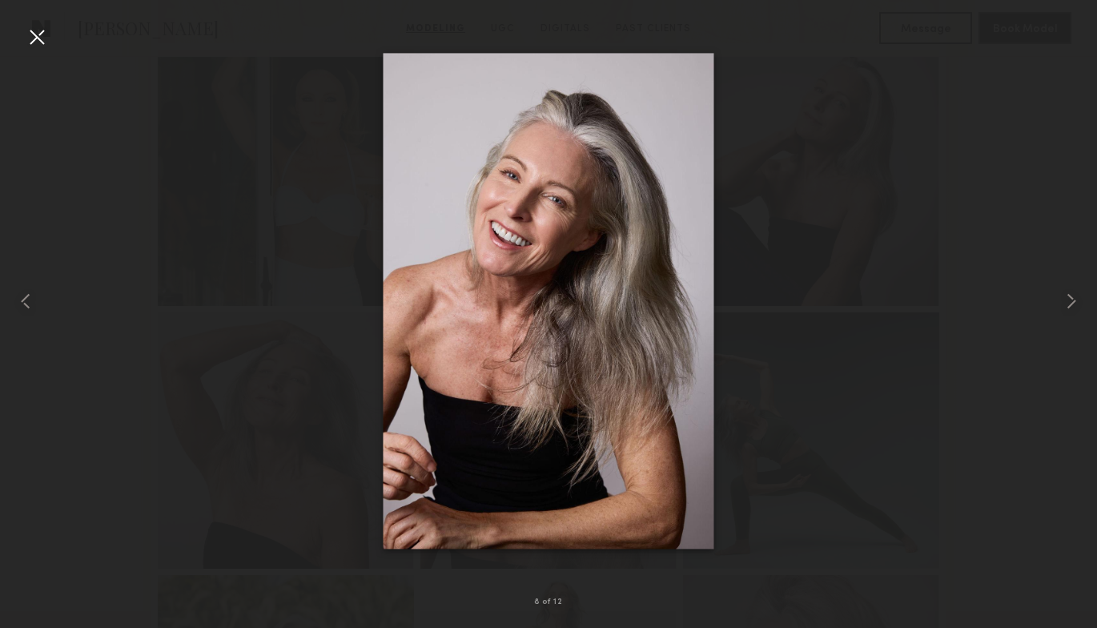
click at [756, 385] on div at bounding box center [548, 301] width 1097 height 551
click at [31, 29] on div at bounding box center [37, 37] width 26 height 26
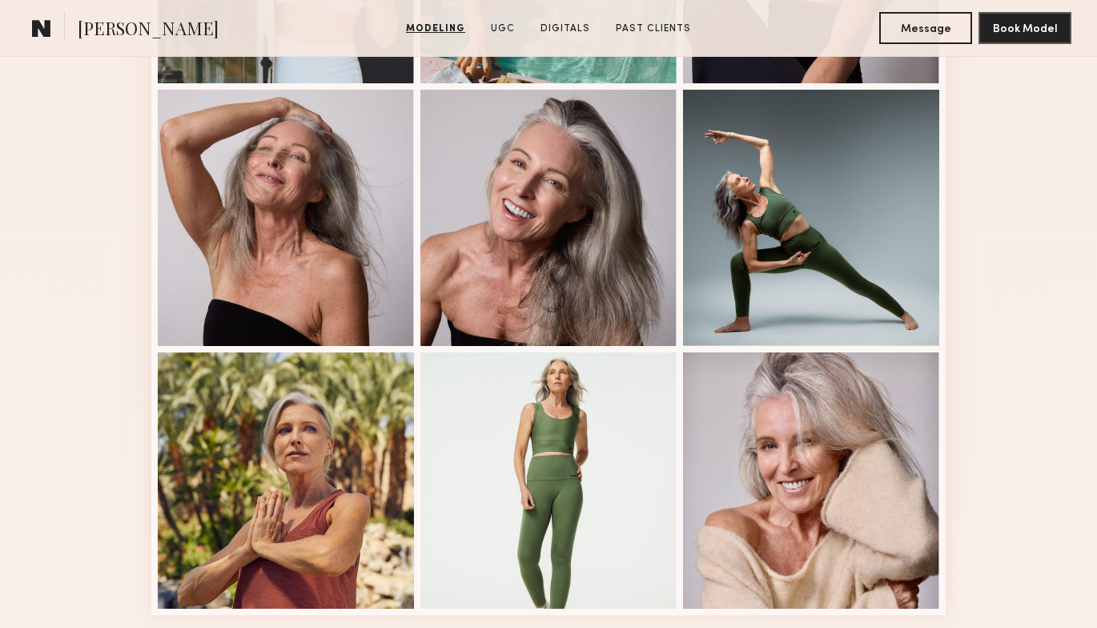
scroll to position [903, 0]
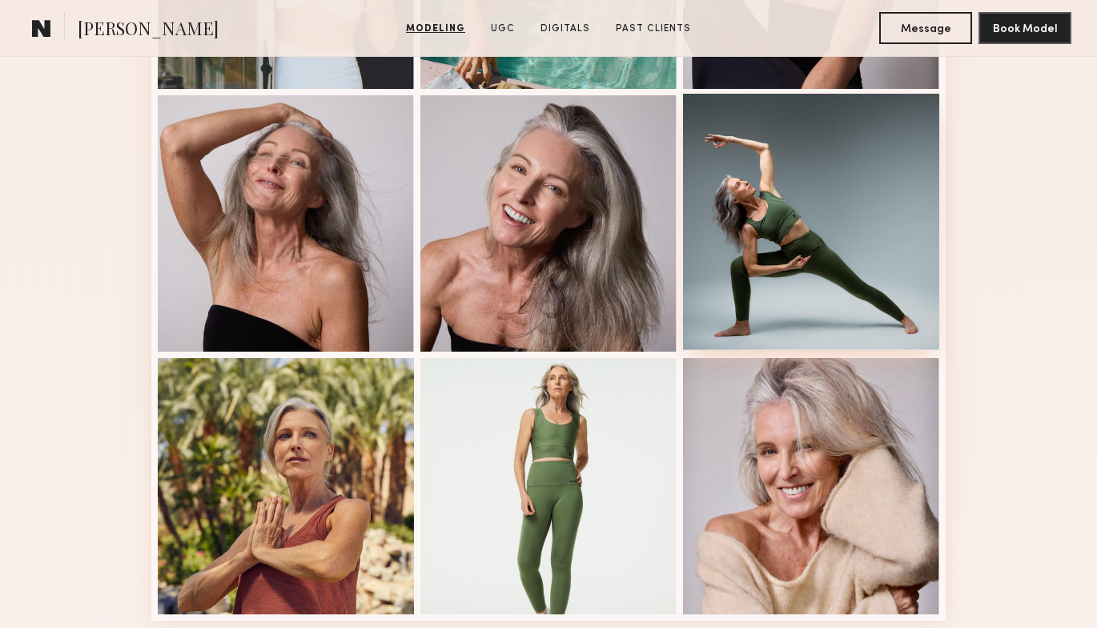
click at [775, 268] on div at bounding box center [811, 222] width 256 height 256
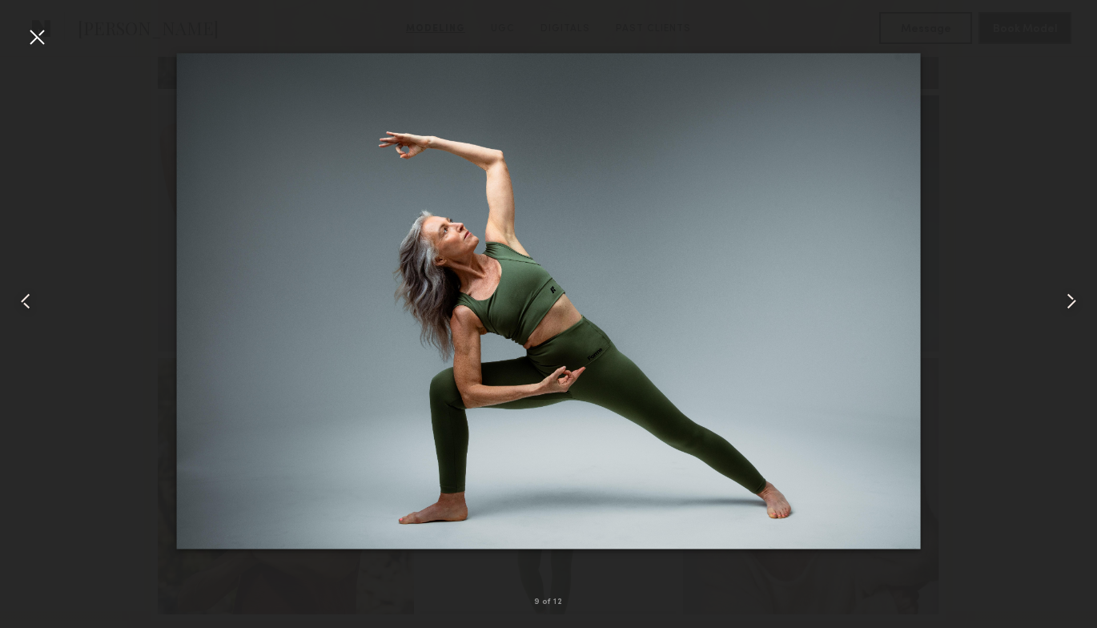
click at [41, 34] on div at bounding box center [37, 37] width 26 height 26
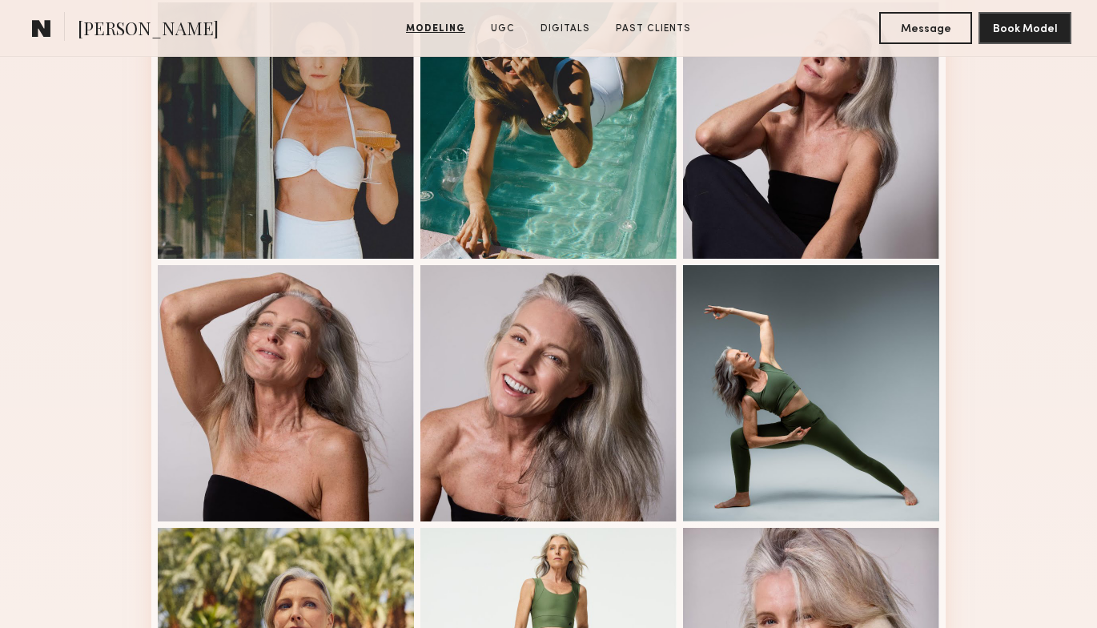
scroll to position [0, 0]
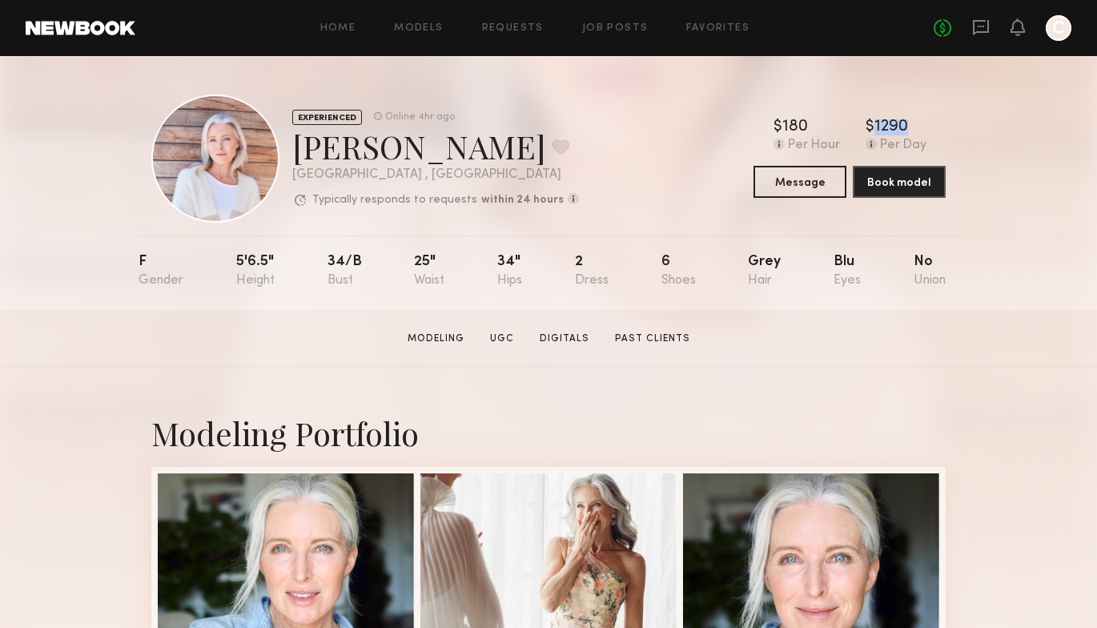
drag, startPoint x: 926, startPoint y: 125, endPoint x: 864, endPoint y: 123, distance: 61.7
click at [864, 123] on div "$ Typical rate set by model. Can vary by project & usage. 180 Per Hour $ Typica…" at bounding box center [849, 136] width 192 height 34
copy div "$ Typical rate set by model. Can vary by project & usage. 1290"
click at [978, 26] on icon at bounding box center [981, 27] width 6 height 2
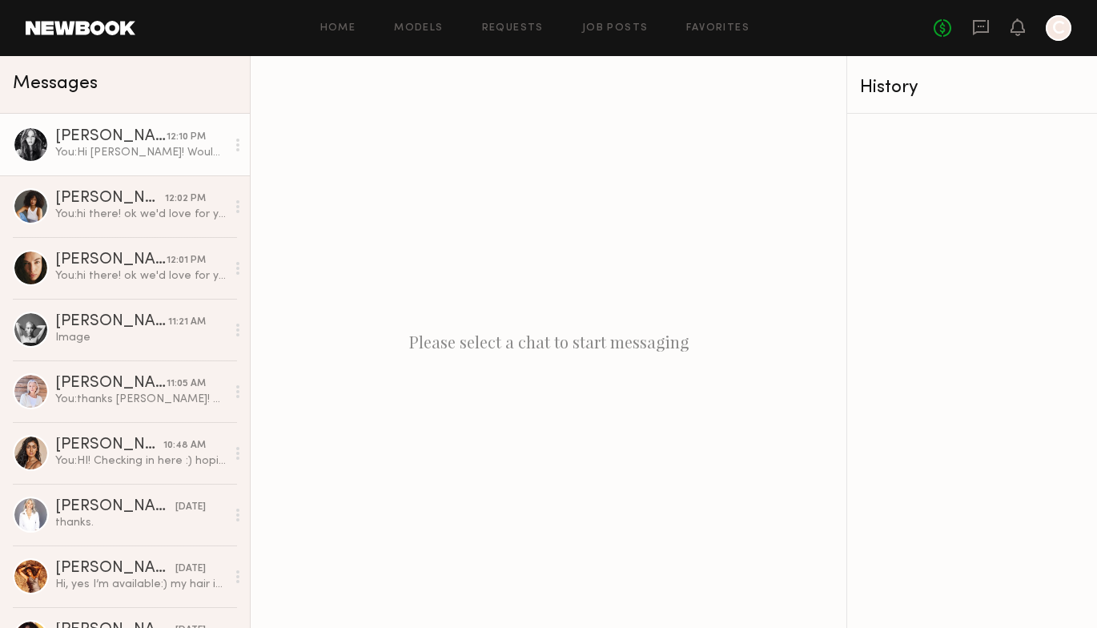
click at [147, 159] on div "You: Hi Dominique! Would love to have you on a hold for September 10th! Let me …" at bounding box center [140, 152] width 171 height 15
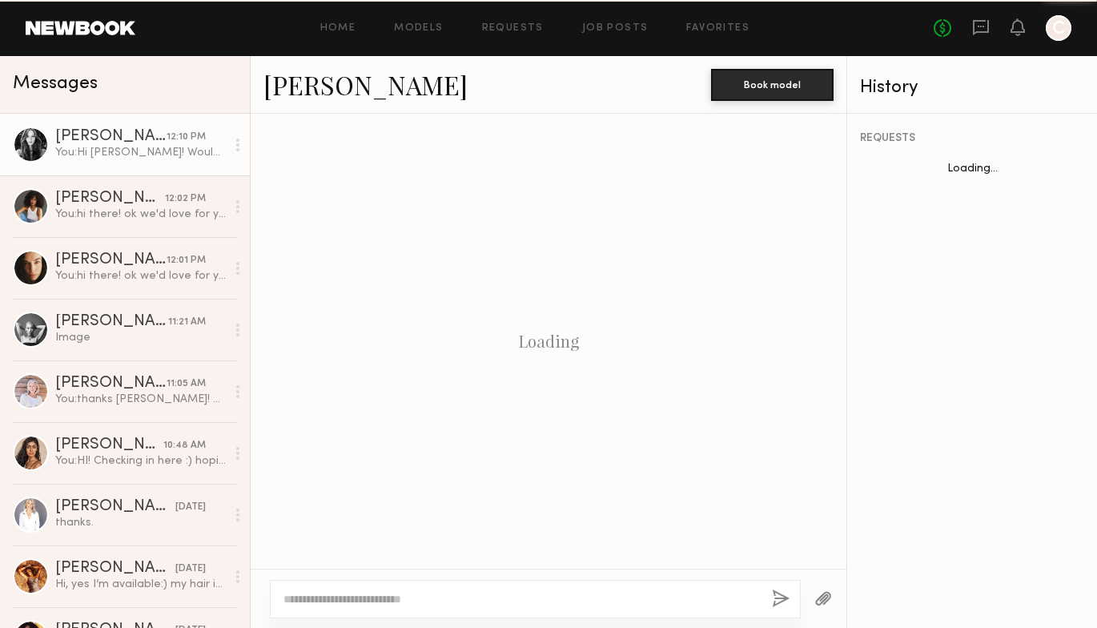
scroll to position [1389, 0]
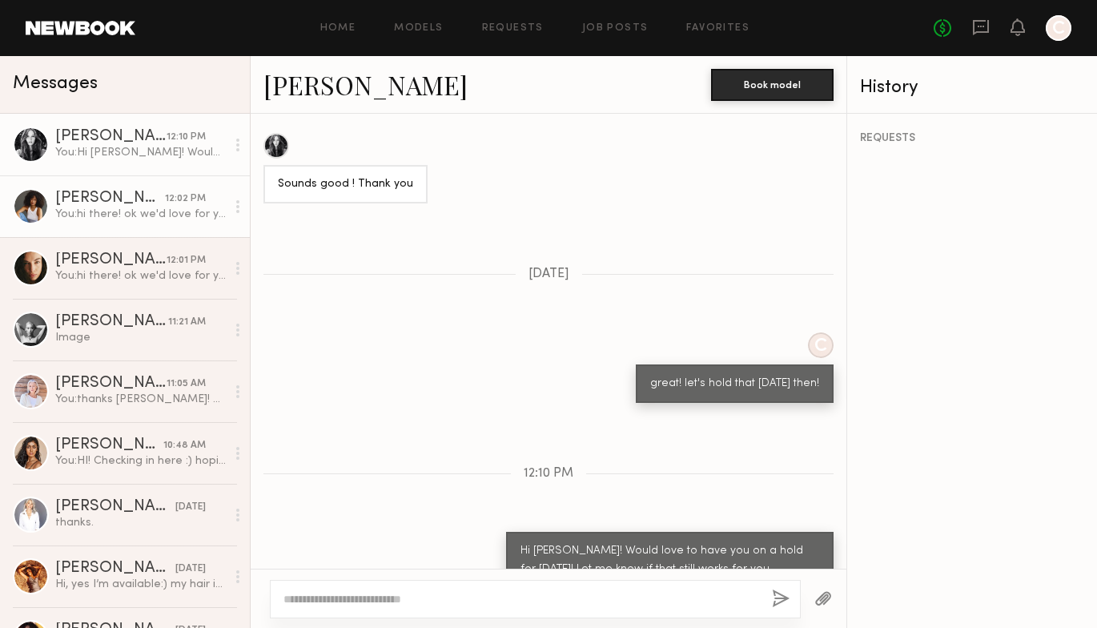
click at [143, 184] on link "Cyan C. 12:02 PM You: hi there! ok we'd love for you to hold September 10th and…" at bounding box center [125, 206] width 250 height 62
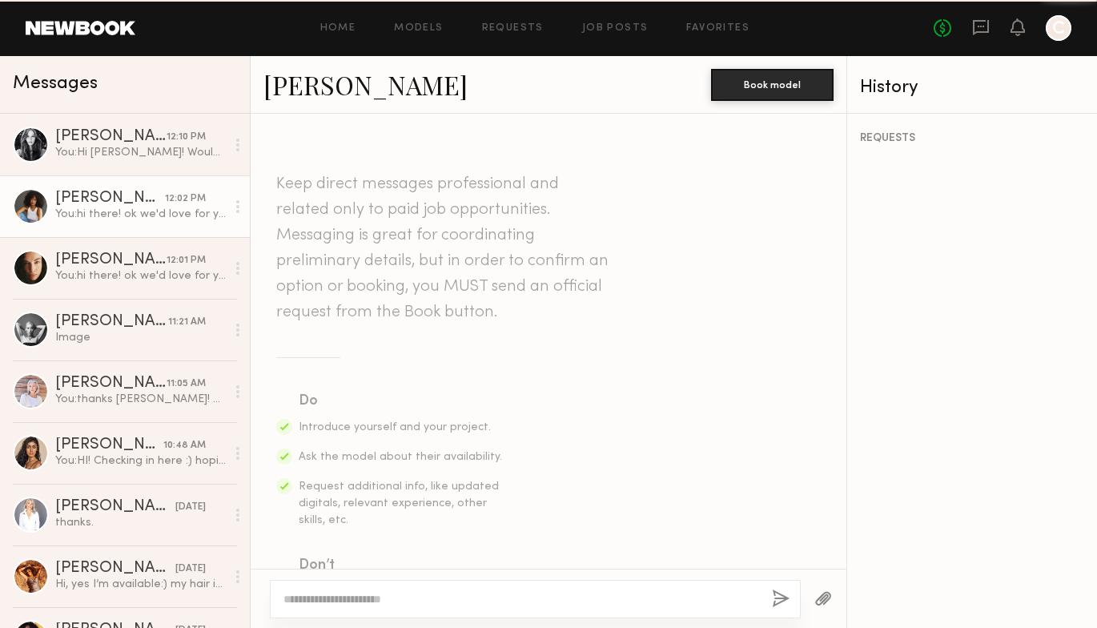
scroll to position [1426, 0]
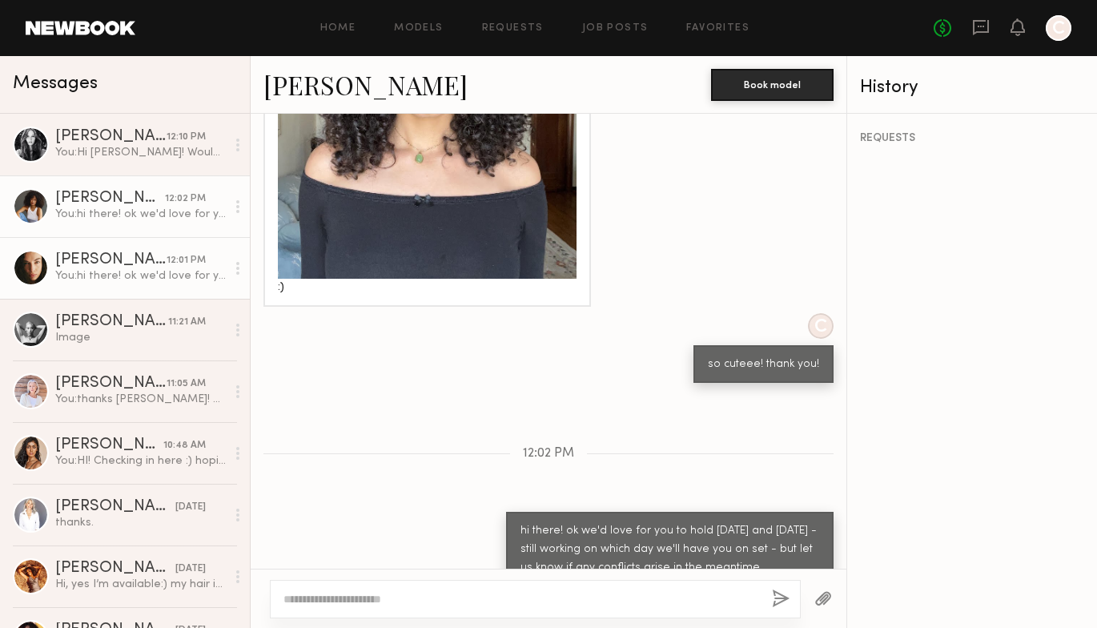
click at [135, 255] on div "[PERSON_NAME]" at bounding box center [110, 260] width 111 height 16
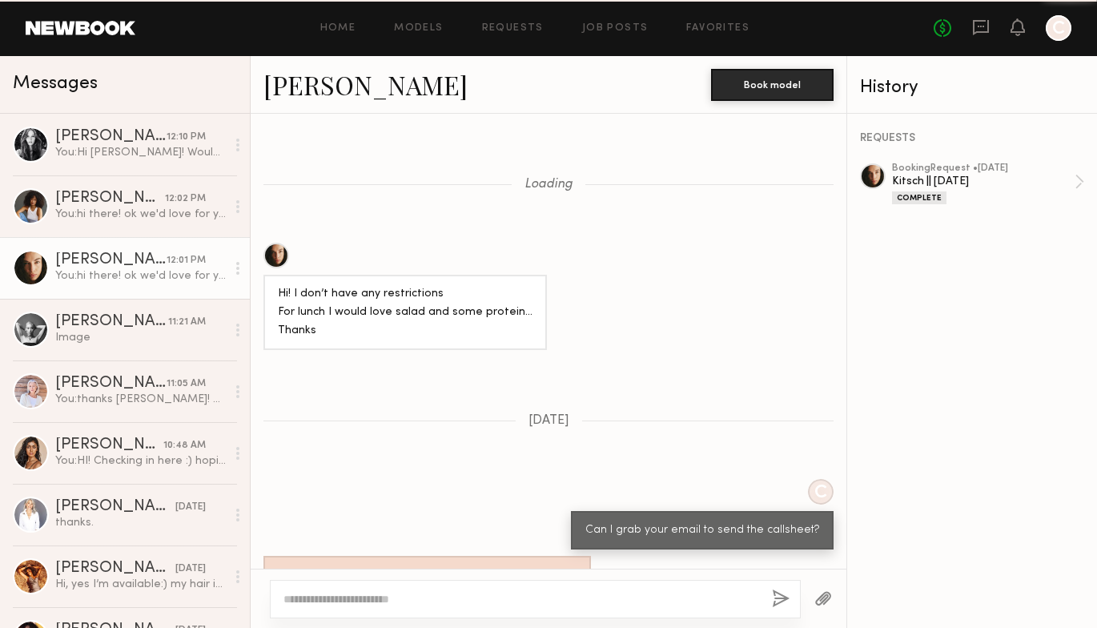
scroll to position [1162, 0]
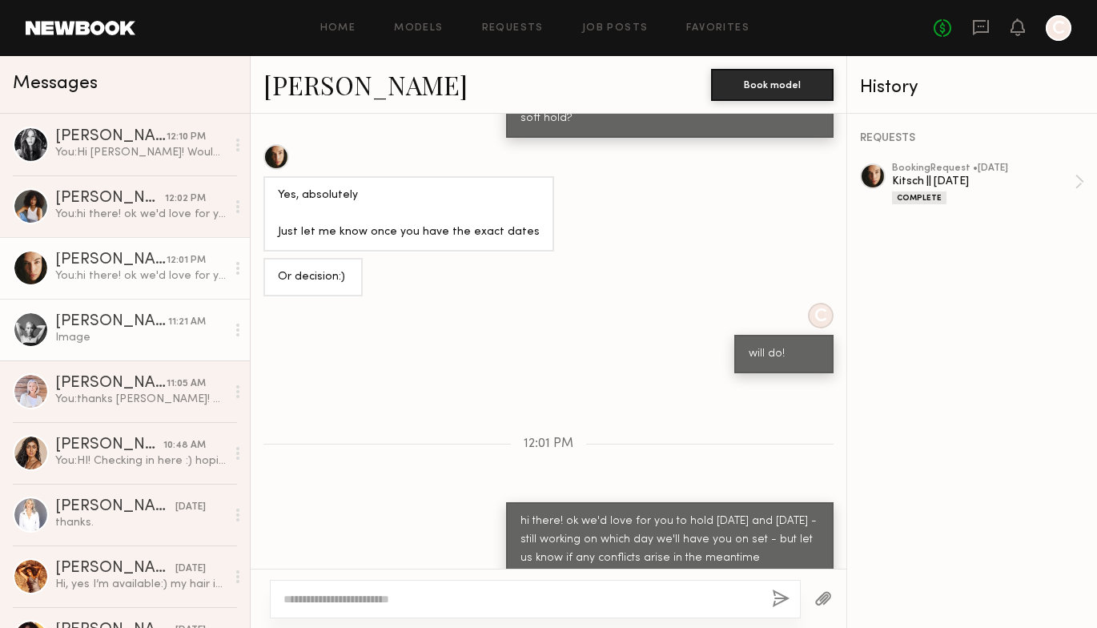
click at [135, 323] on div "[PERSON_NAME]" at bounding box center [111, 322] width 113 height 16
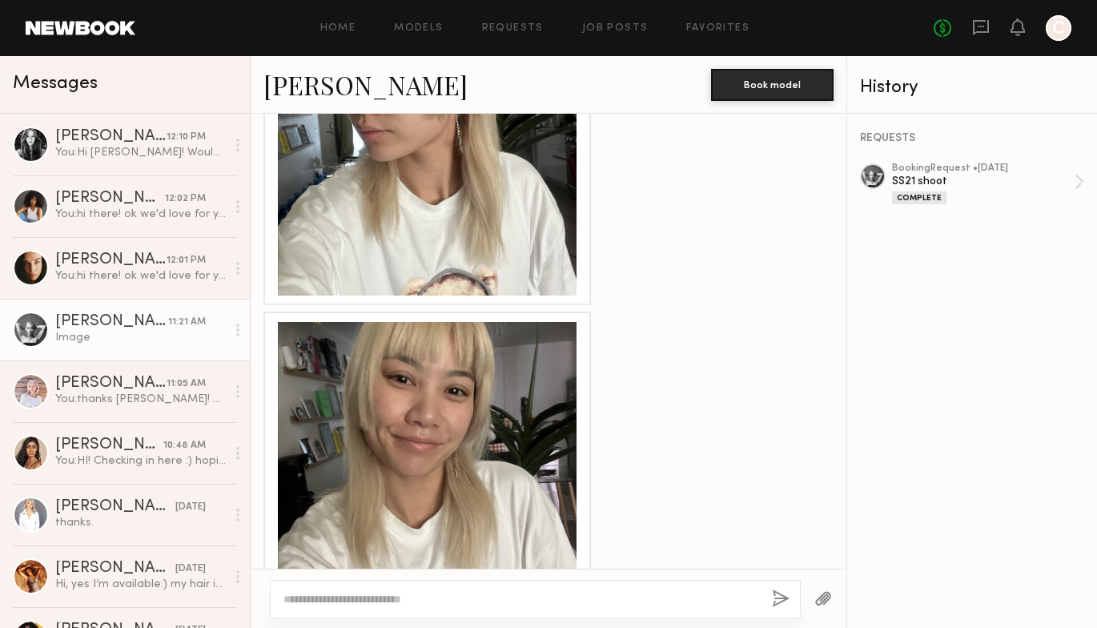
scroll to position [1840, 0]
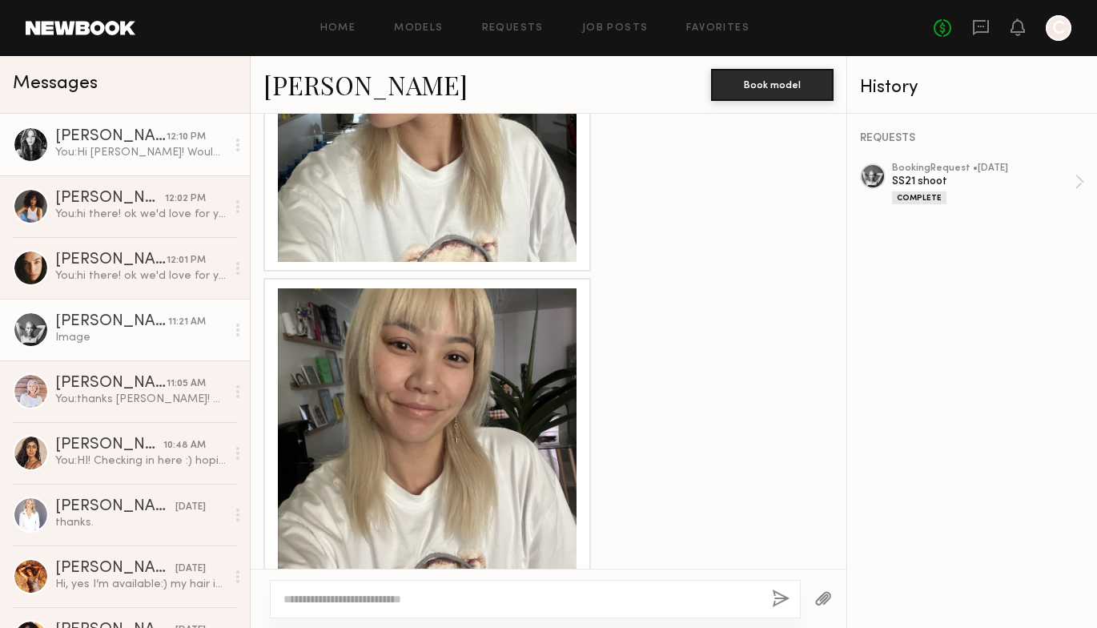
click at [193, 149] on div "You: Hi Dominique! Would love to have you on a hold for September 10th! Let me …" at bounding box center [140, 152] width 171 height 15
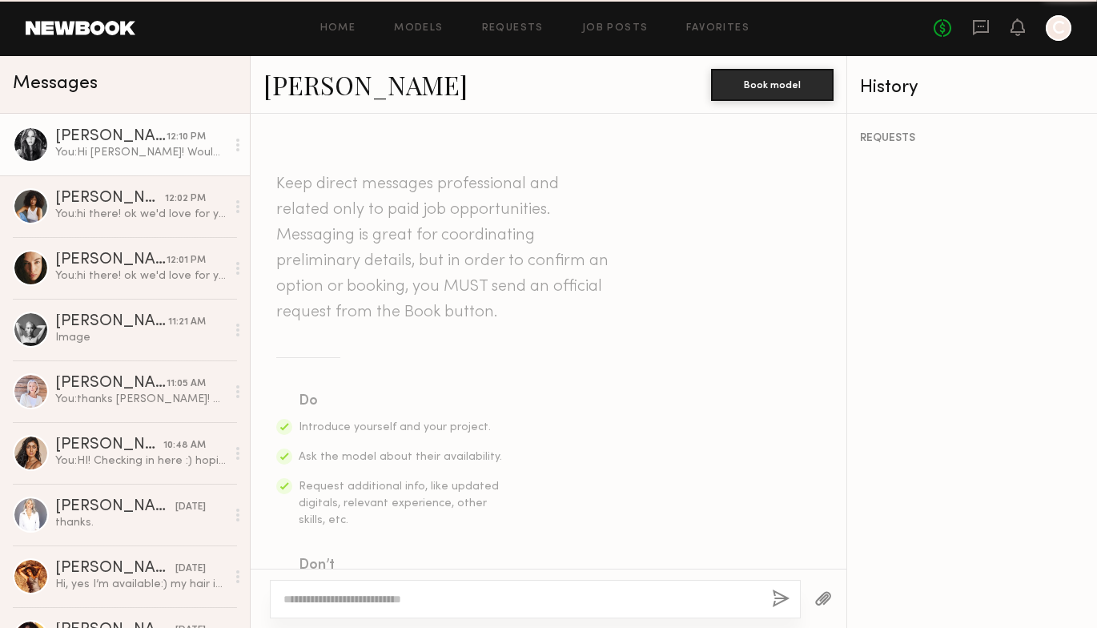
scroll to position [1389, 0]
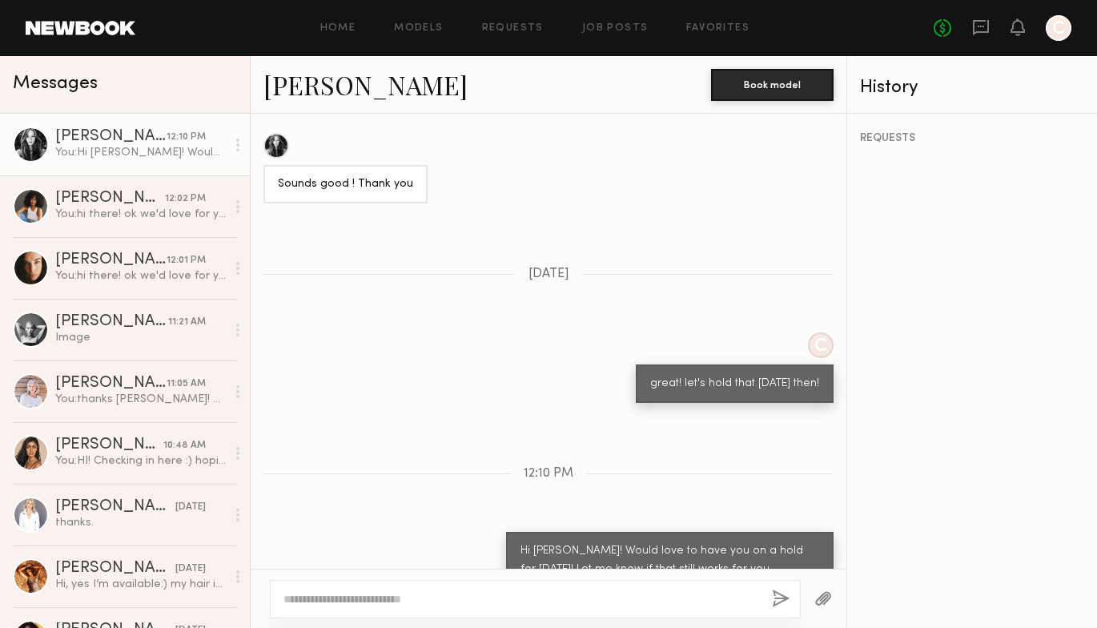
click at [382, 82] on link "[PERSON_NAME]" at bounding box center [365, 84] width 204 height 34
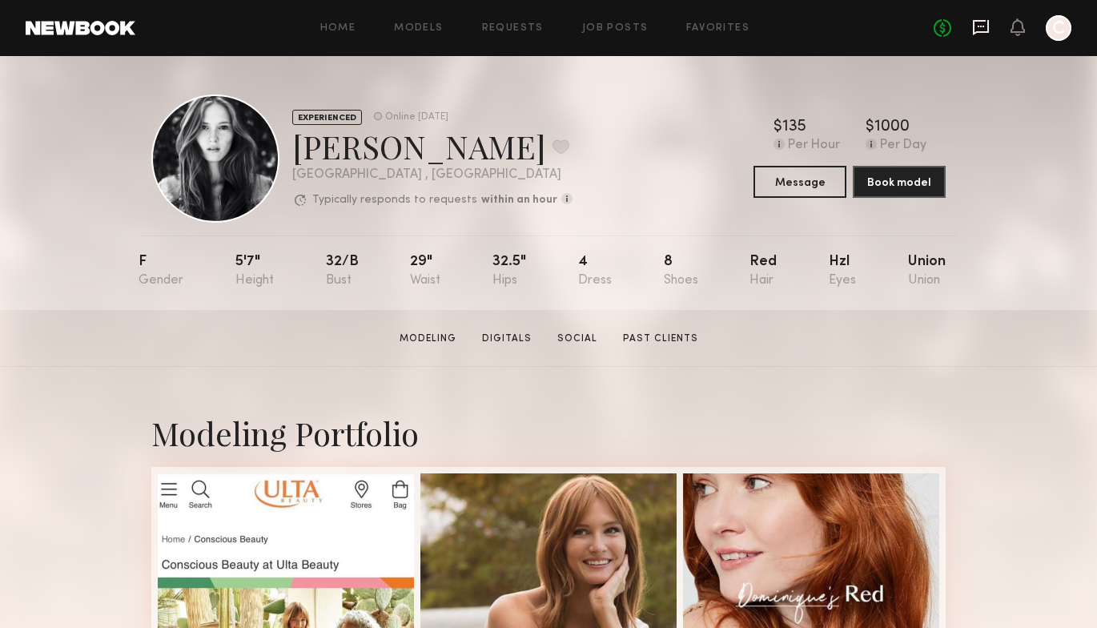
click at [977, 29] on icon at bounding box center [981, 27] width 18 height 18
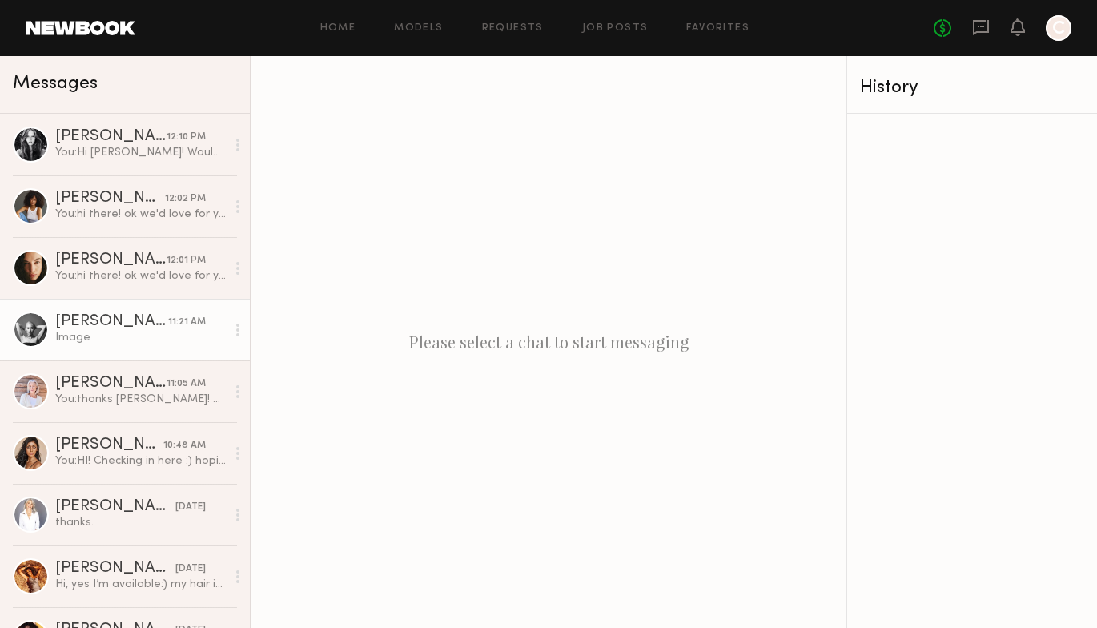
click at [151, 346] on link "[PERSON_NAME] 11:21 AM Image" at bounding box center [125, 330] width 250 height 62
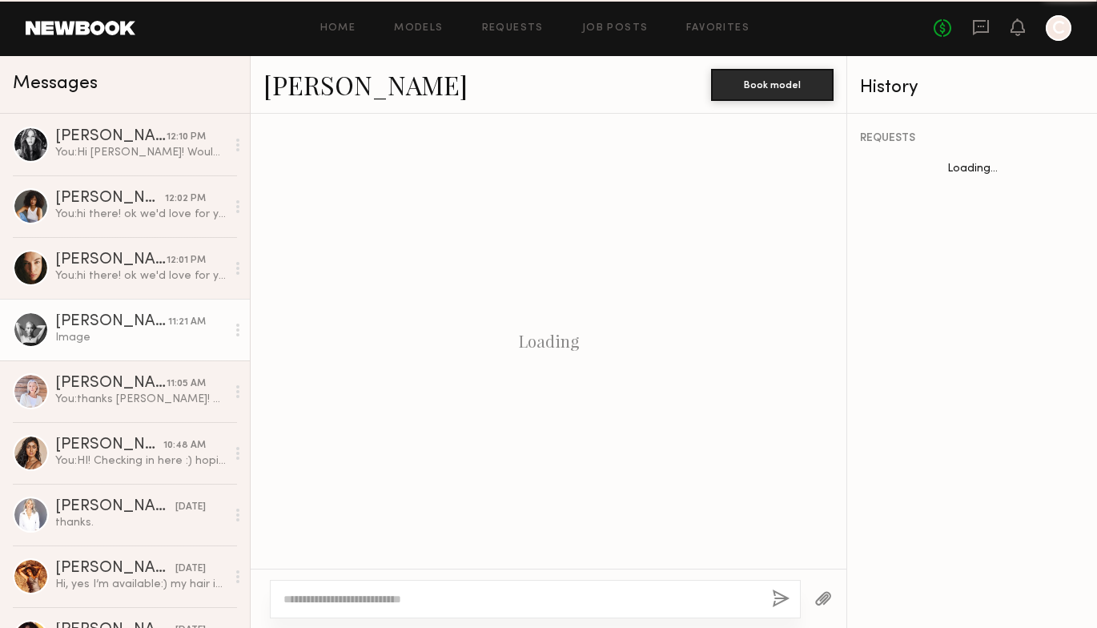
scroll to position [1840, 0]
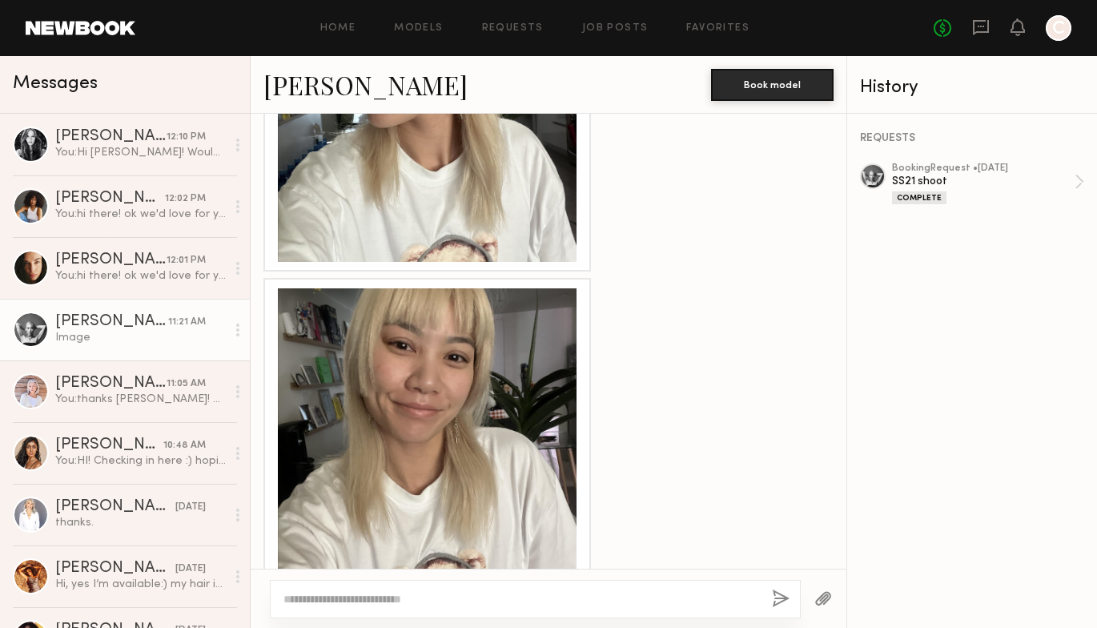
click at [147, 330] on div "Image" at bounding box center [140, 337] width 171 height 15
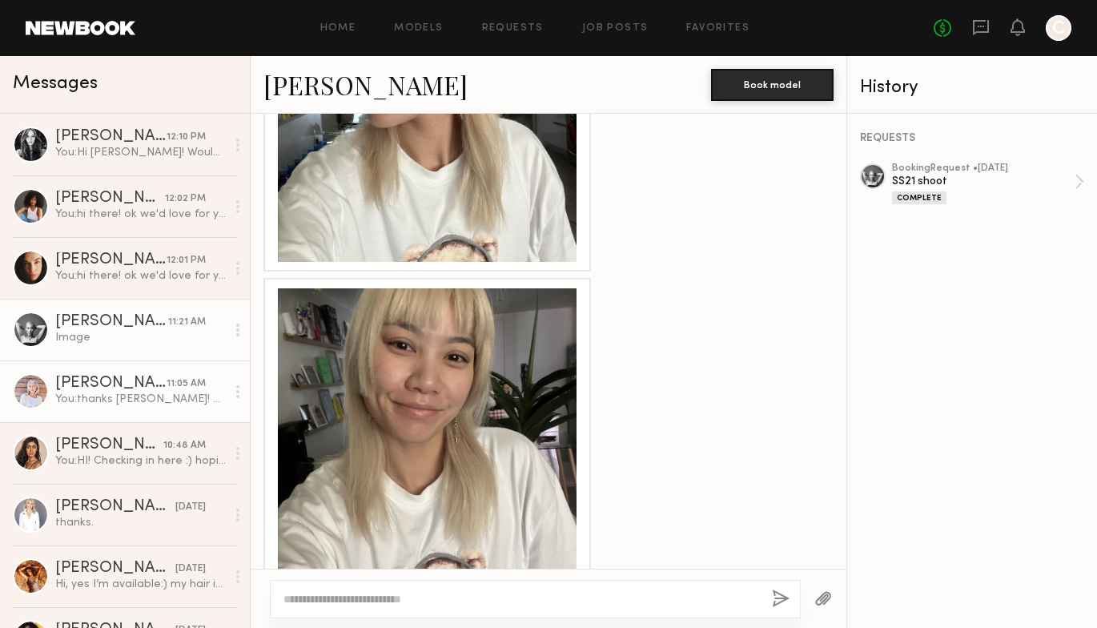
click at [143, 405] on div "You: thanks [PERSON_NAME]! We'll get back to you shortly!" at bounding box center [140, 399] width 171 height 15
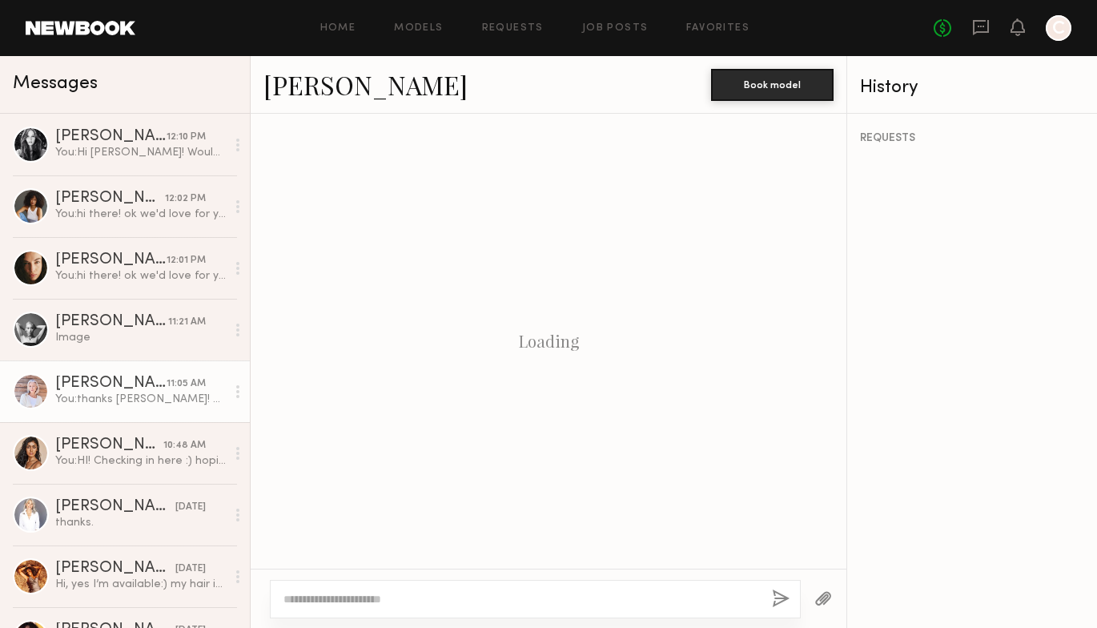
scroll to position [1616, 0]
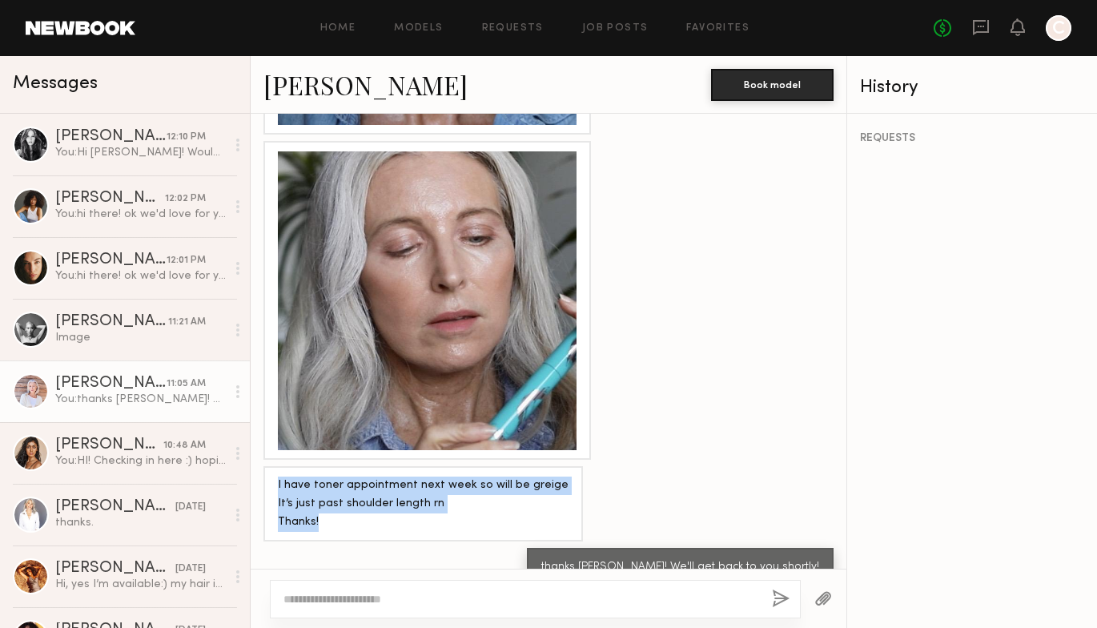
drag, startPoint x: 336, startPoint y: 496, endPoint x: 274, endPoint y: 455, distance: 74.6
click at [274, 466] on div "I have toner appointment next week so will be greige It’s just past shoulder le…" at bounding box center [422, 503] width 319 height 75
copy div "I have toner appointment next week so will be greige It’s just past shoulder le…"
